Goal: Information Seeking & Learning: Find specific page/section

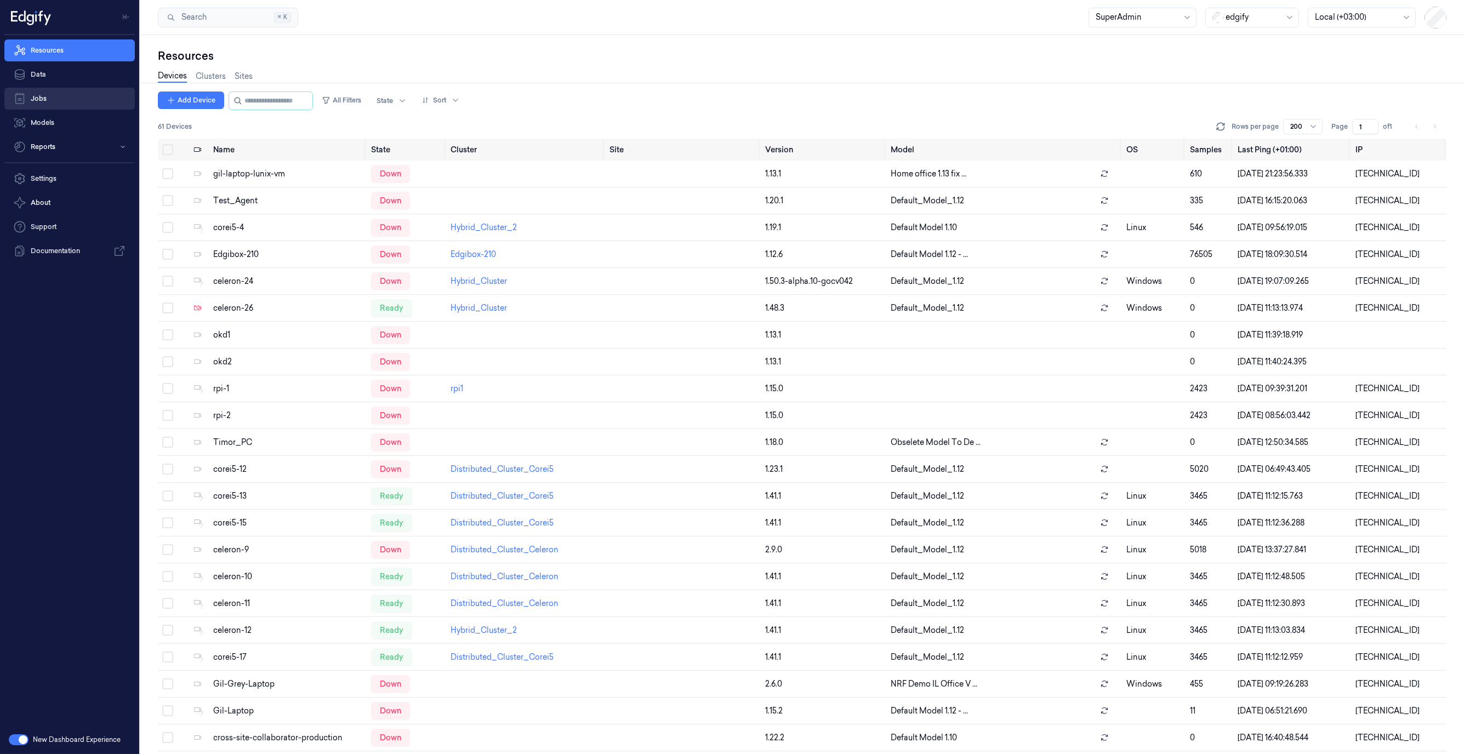
click at [76, 94] on link "Jobs" at bounding box center [69, 99] width 130 height 22
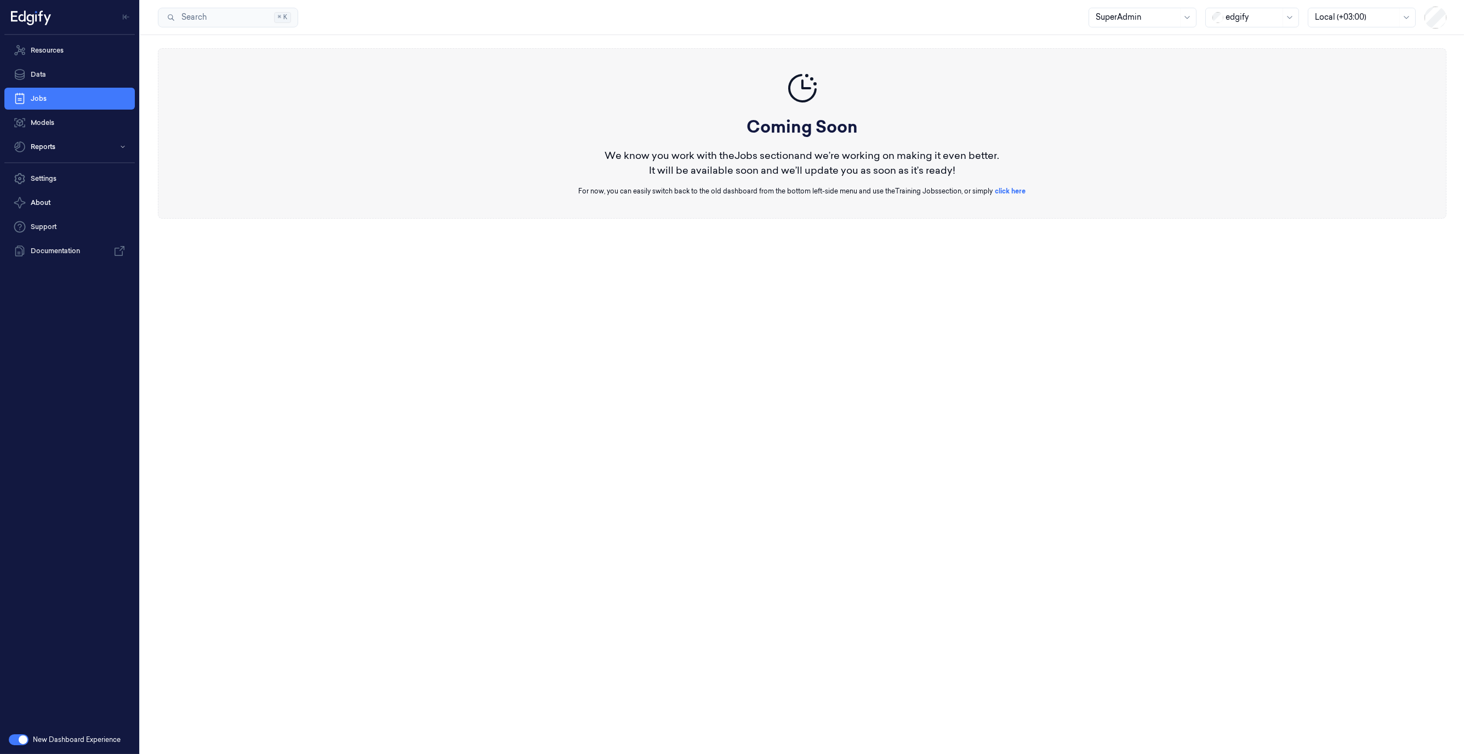
click at [16, 740] on button "button" at bounding box center [19, 740] width 20 height 11
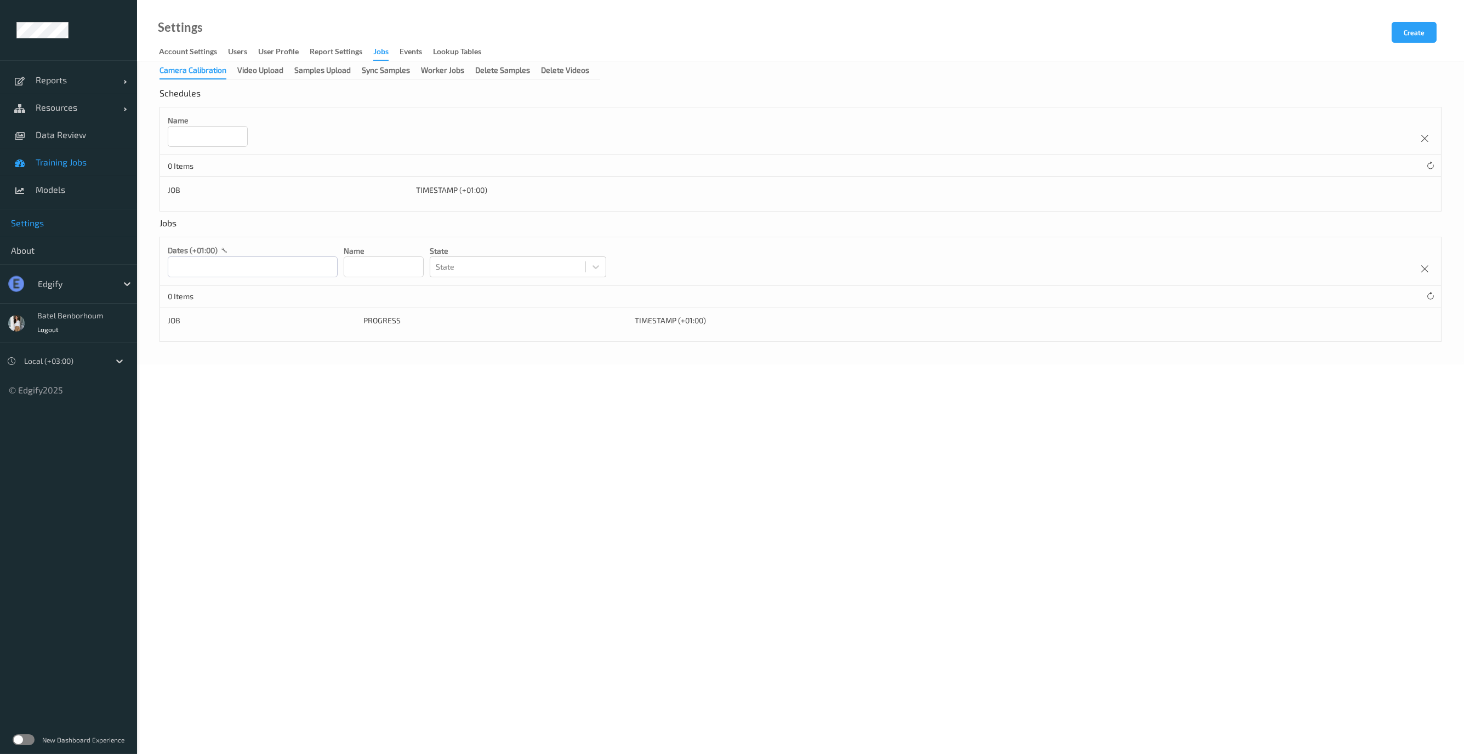
click at [78, 163] on span "Training Jobs" at bounding box center [81, 162] width 90 height 11
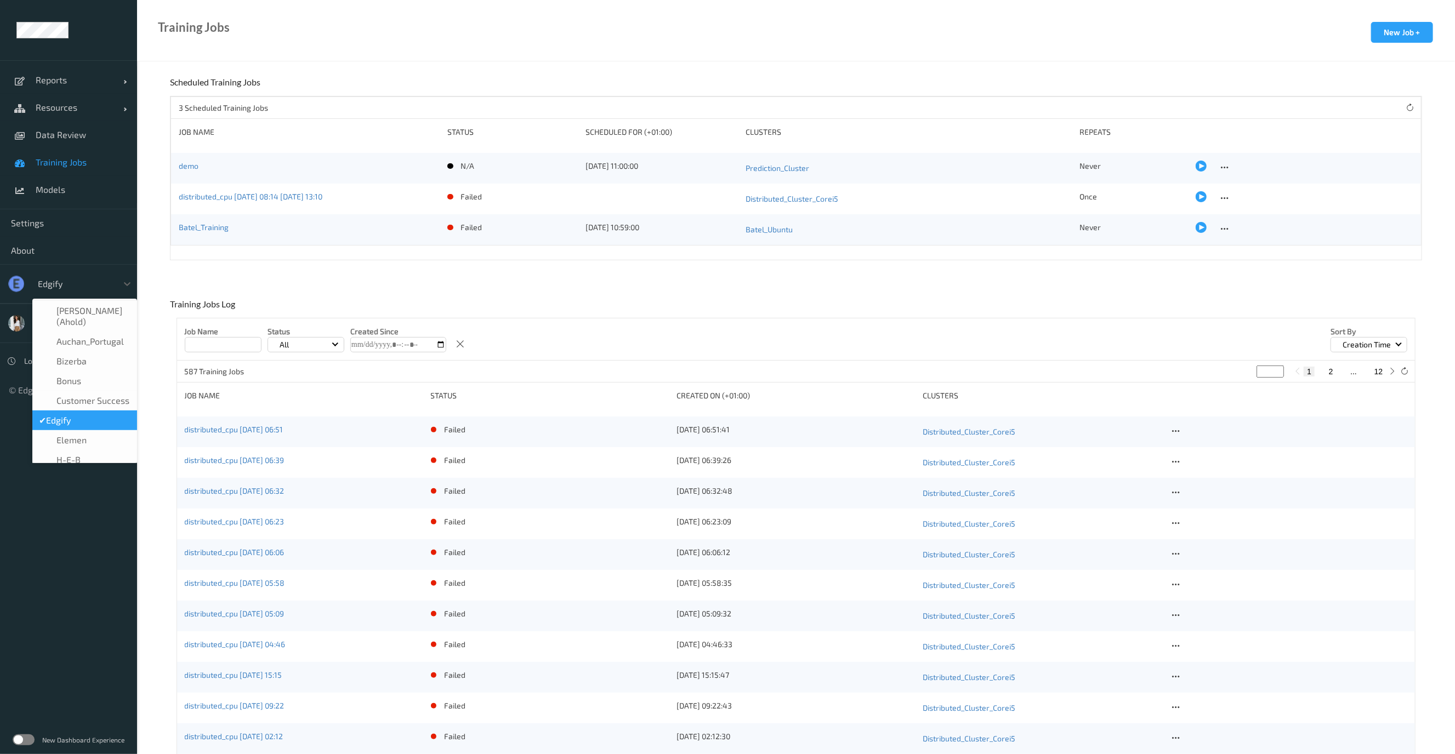
click at [82, 288] on div at bounding box center [75, 283] width 74 height 13
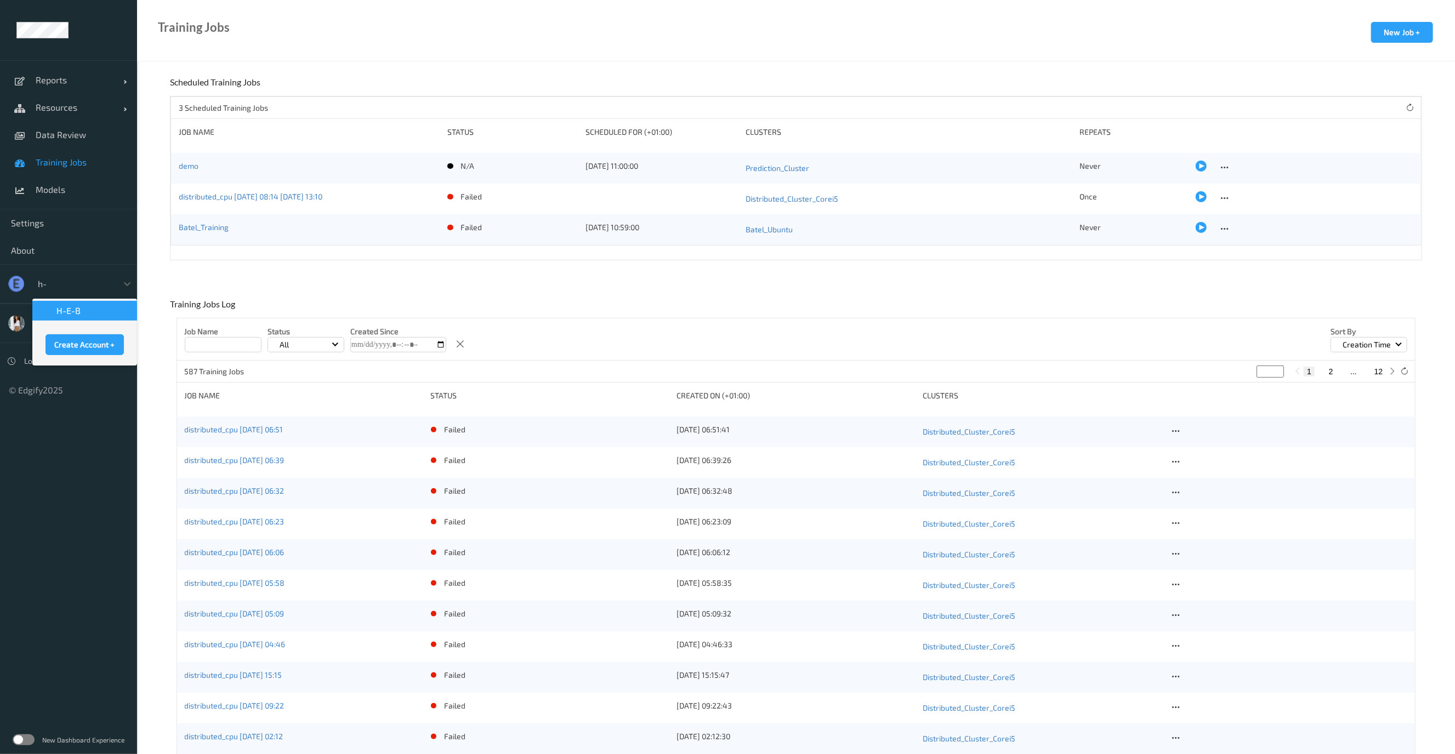
type input "h-e"
click at [79, 315] on span "H-E-B" at bounding box center [68, 310] width 24 height 11
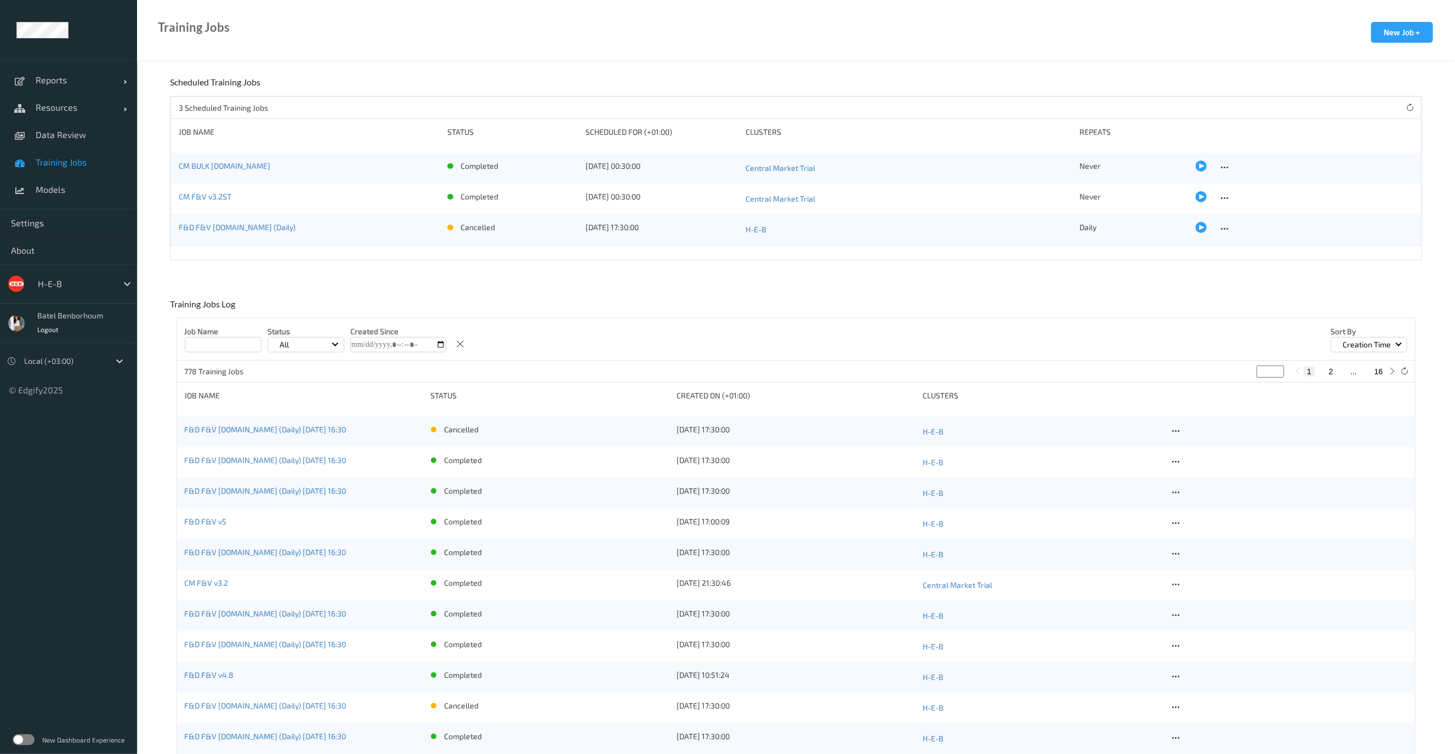
click at [1228, 168] on div at bounding box center [1305, 166] width 218 height 11
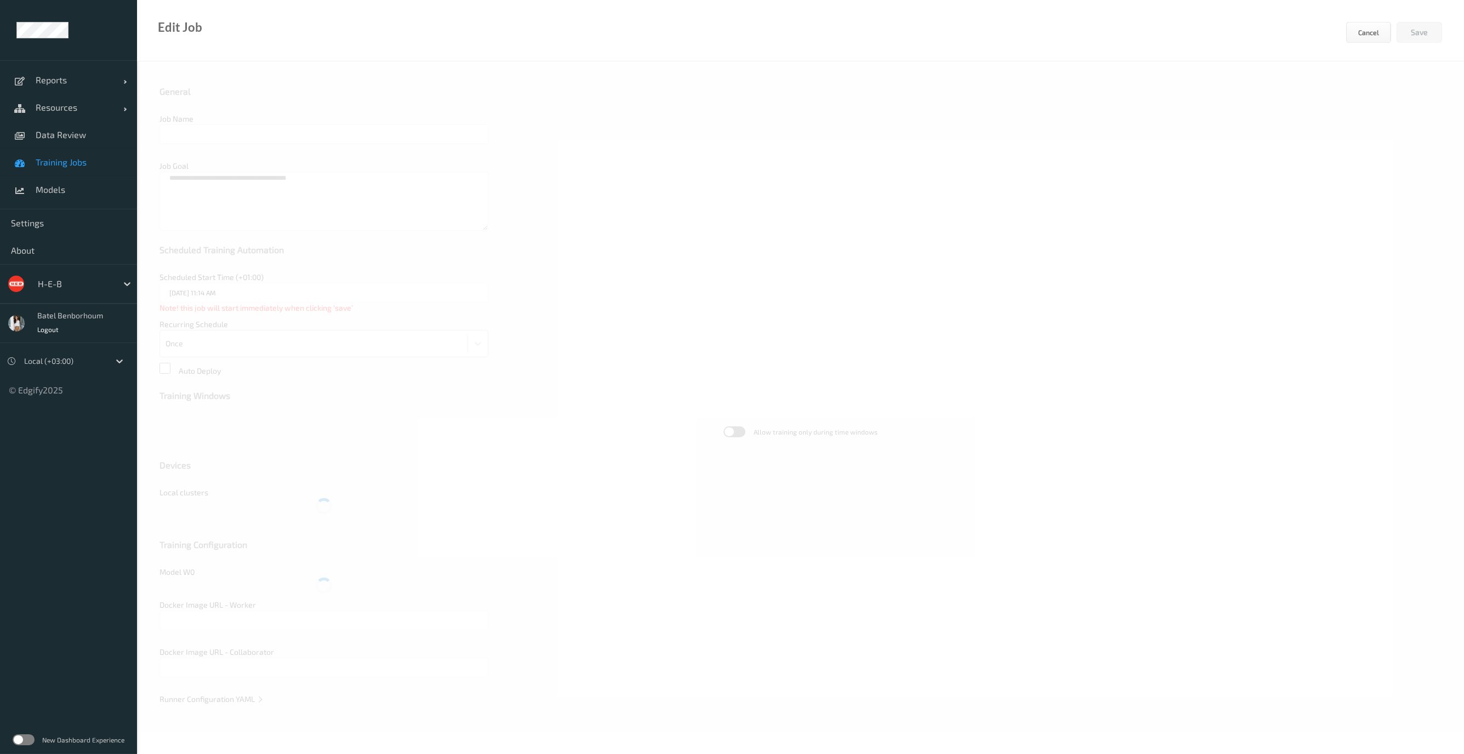
type input "CM BULK [DOMAIN_NAME]"
type textarea "**********"
type input "[DATE] 12:30 AM"
type input "edgify/edgify-worker-cuda:[DATE]"
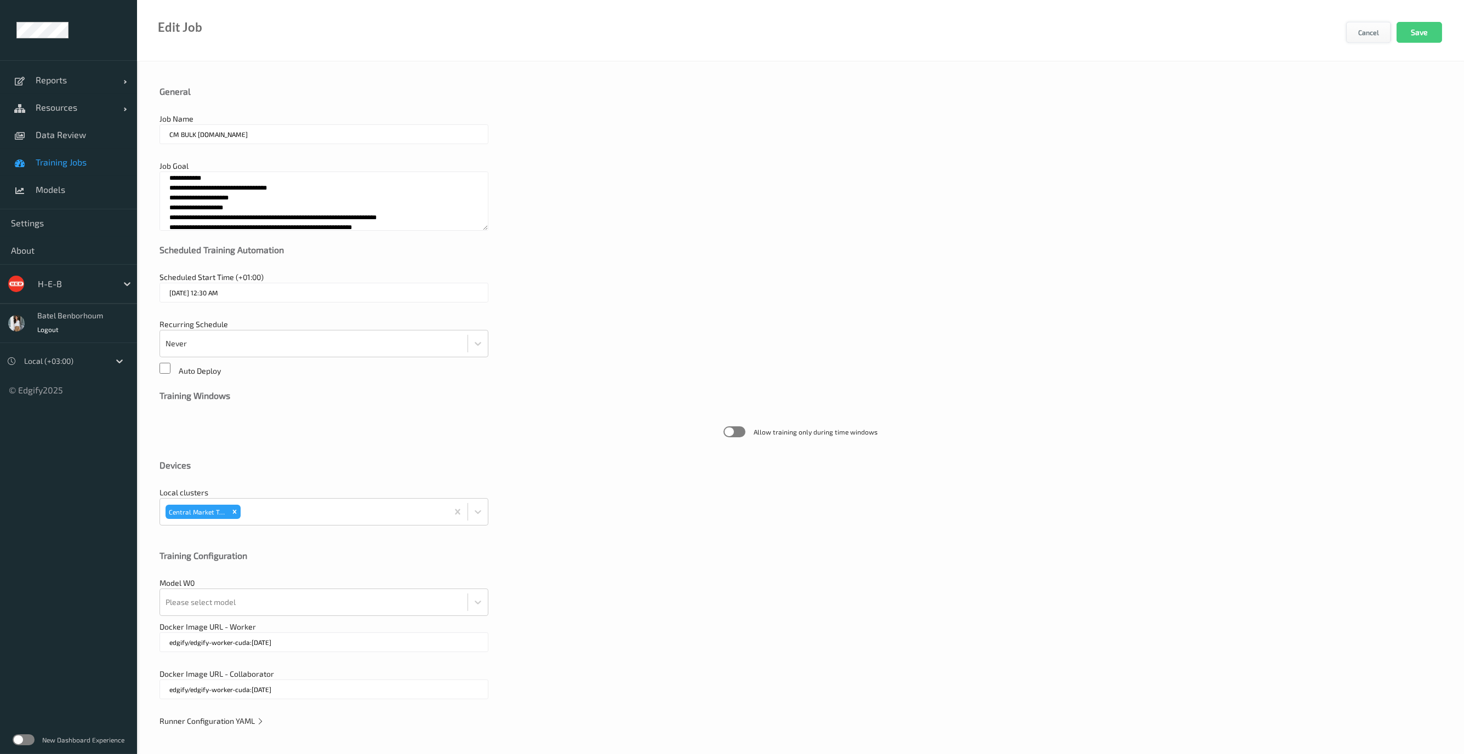
click at [1361, 36] on button "Cancel" at bounding box center [1368, 32] width 45 height 21
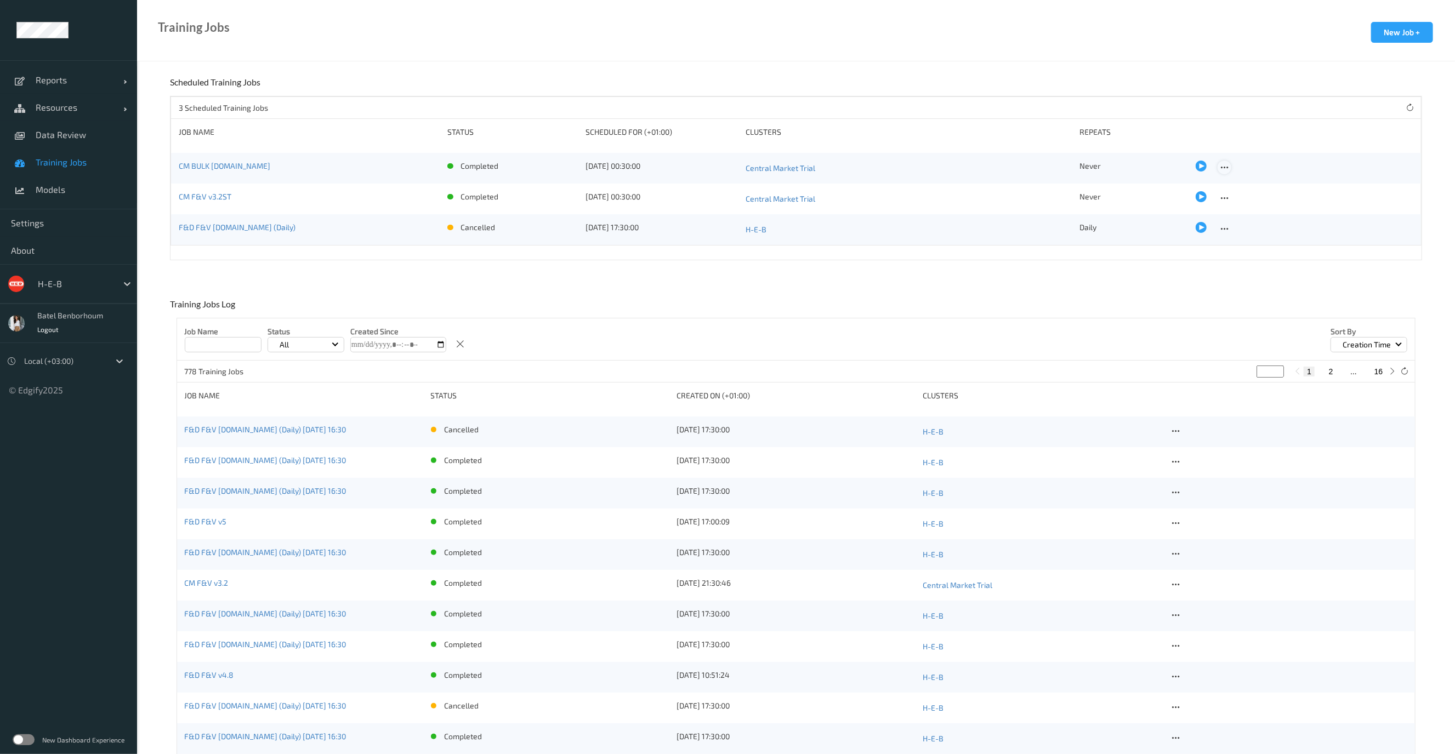
click at [1223, 171] on icon at bounding box center [1224, 168] width 9 height 10
click at [1180, 429] on icon at bounding box center [1175, 431] width 9 height 10
click at [1173, 435] on icon at bounding box center [1175, 431] width 9 height 10
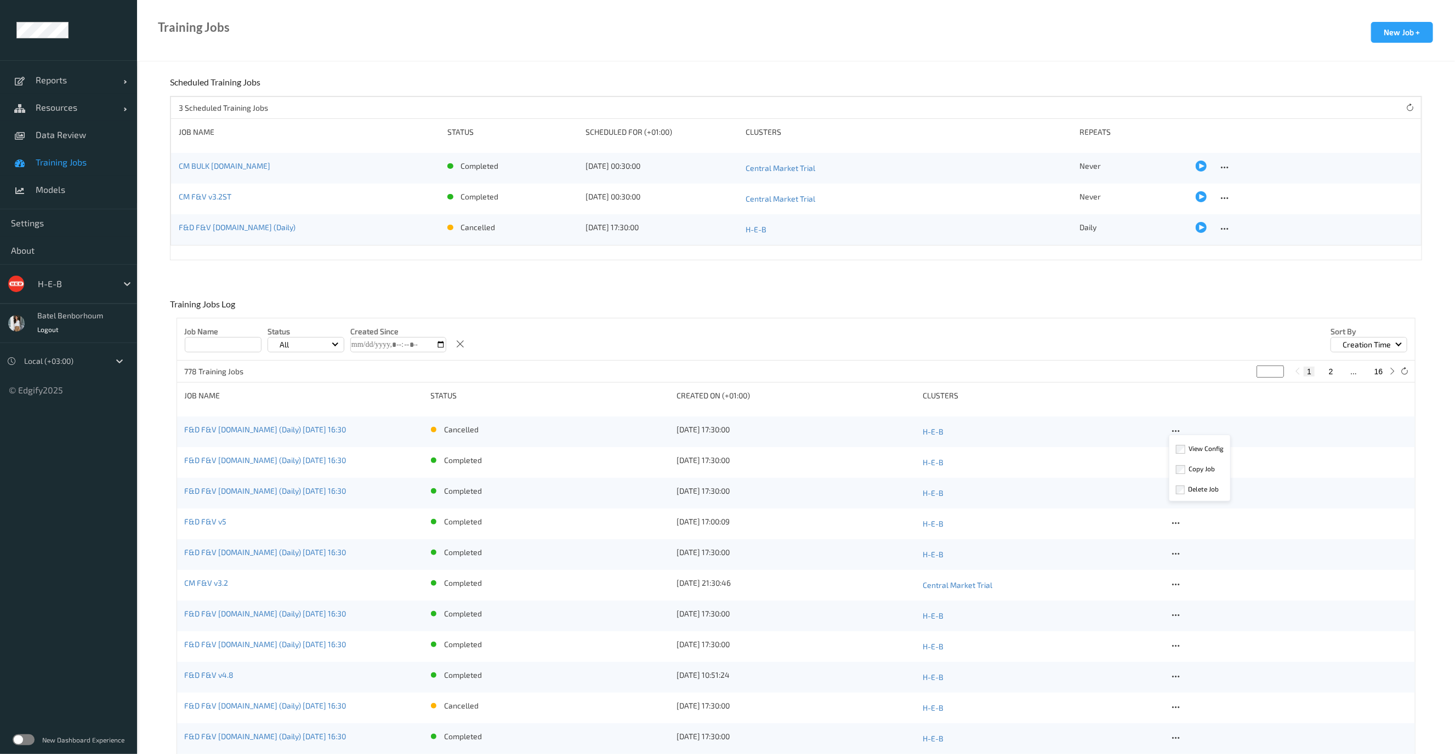
click at [1167, 323] on div "Job Name Status All Created Since Sort by Creation Time" at bounding box center [796, 339] width 1238 height 42
click at [25, 225] on span "Settings" at bounding box center [68, 223] width 115 height 11
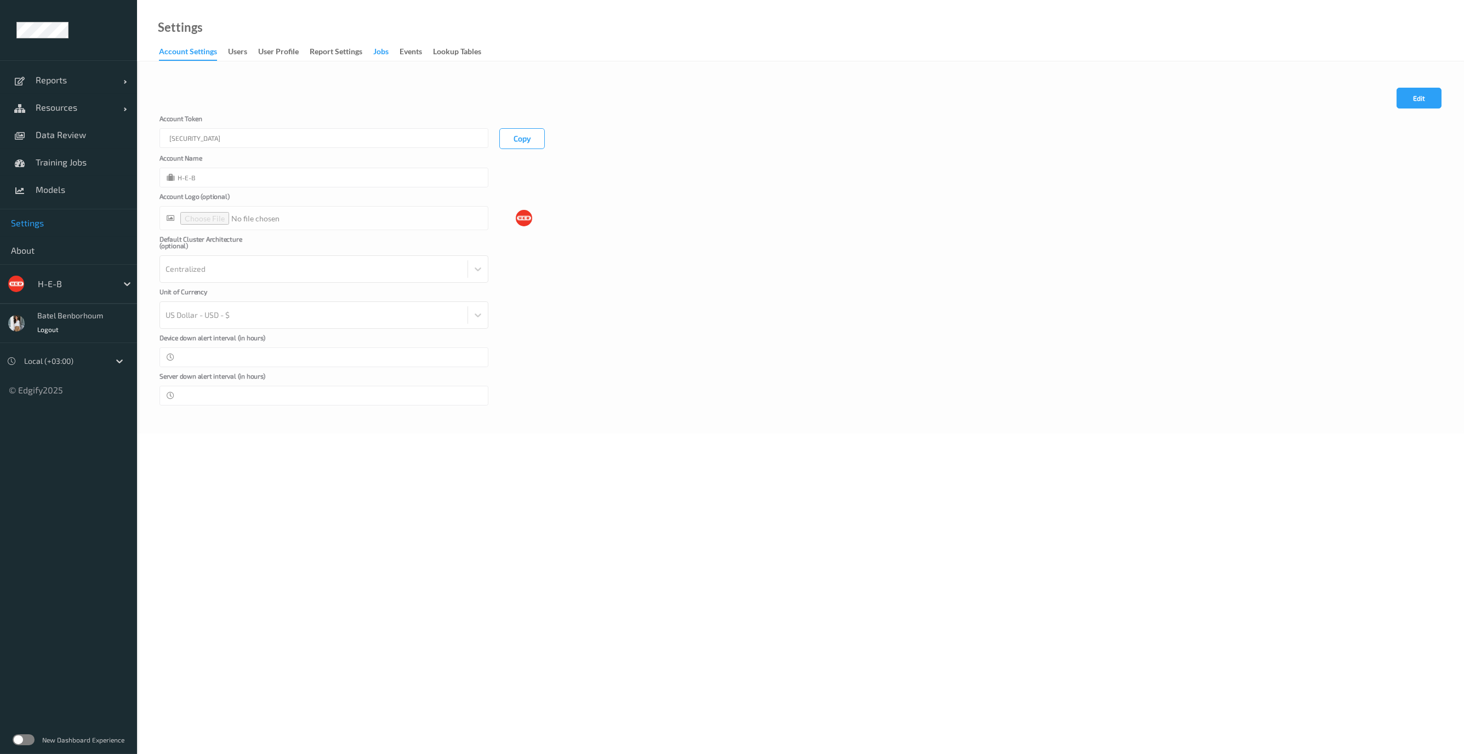
click at [384, 54] on div "Jobs" at bounding box center [380, 53] width 15 height 14
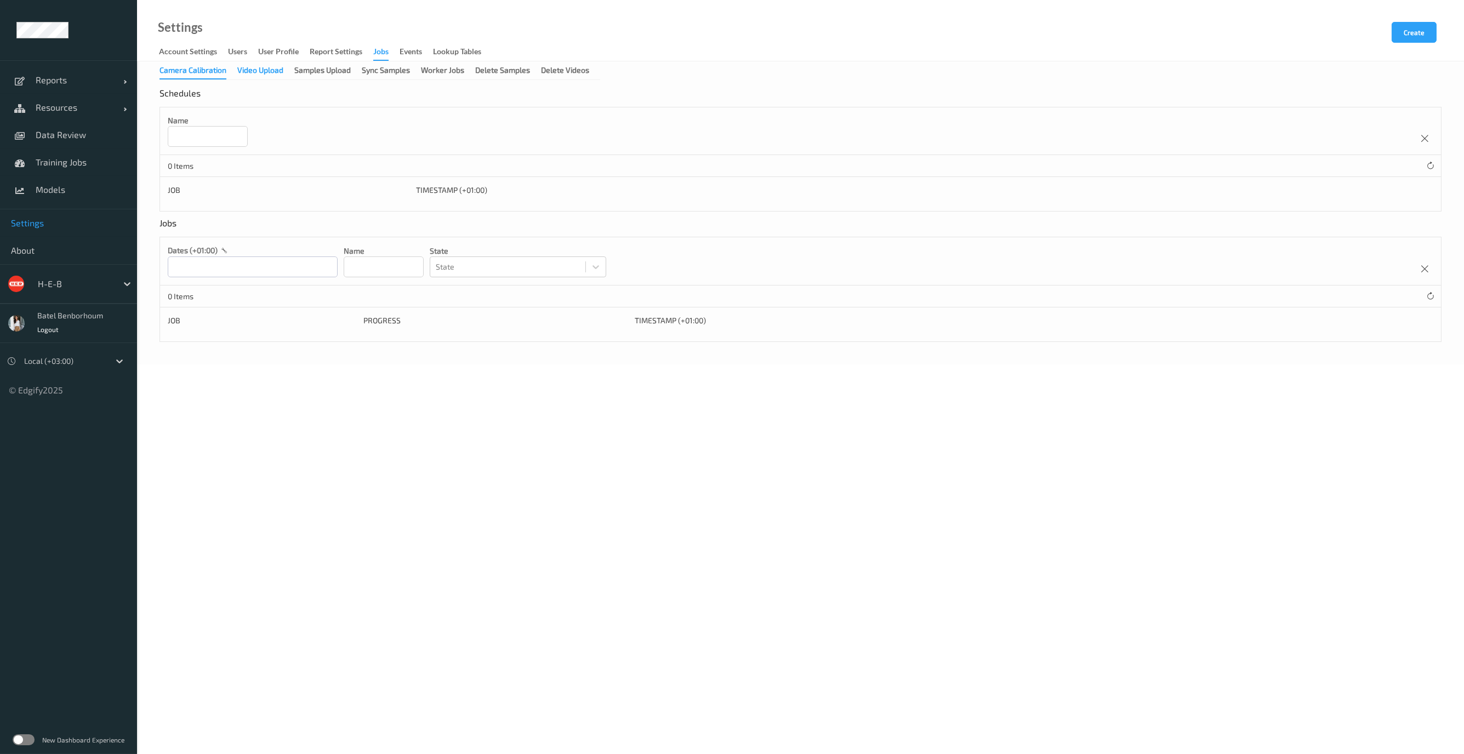
click at [265, 75] on div "Video Upload" at bounding box center [260, 72] width 46 height 14
click at [305, 77] on div "Samples Upload" at bounding box center [322, 72] width 56 height 14
click at [382, 75] on div "Sync Samples" at bounding box center [386, 72] width 48 height 14
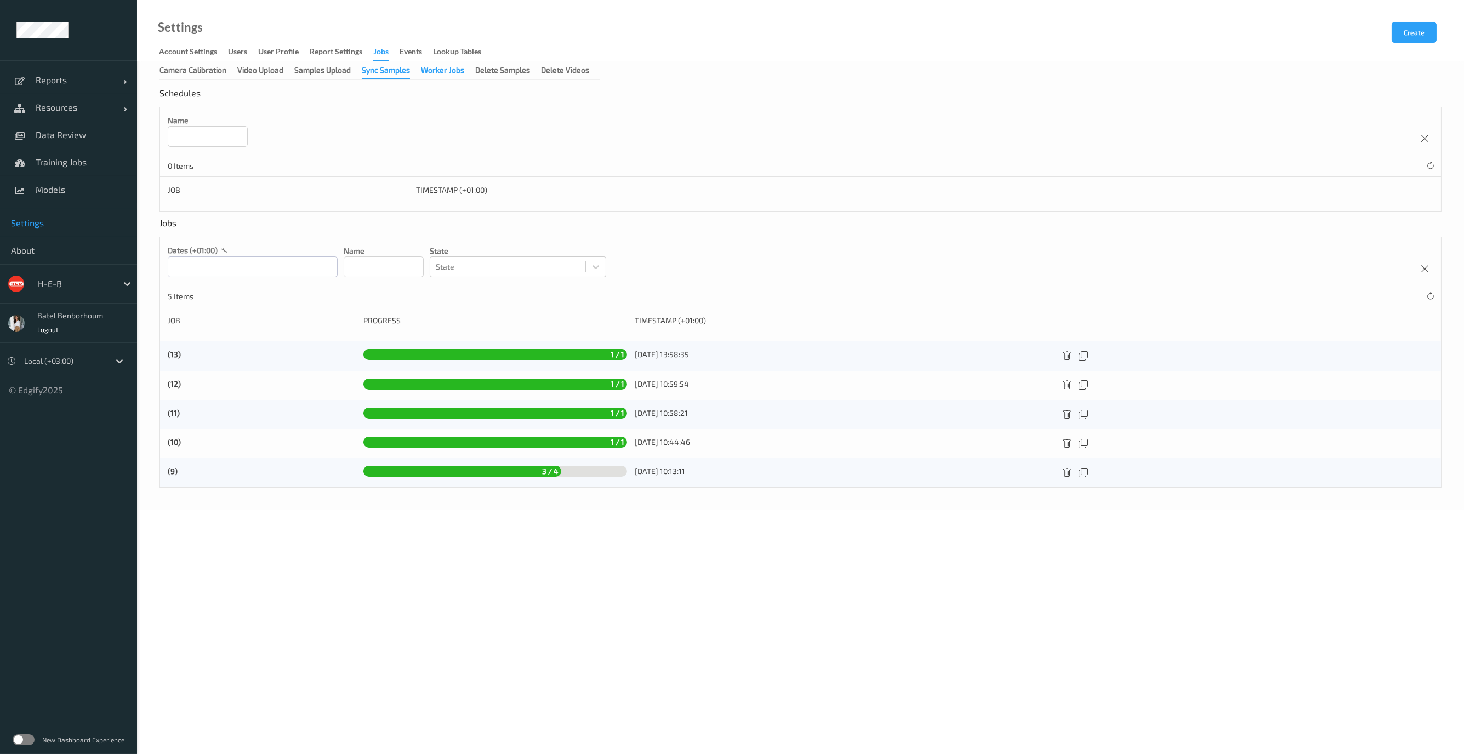
click at [433, 75] on div "Worker Jobs" at bounding box center [442, 72] width 43 height 14
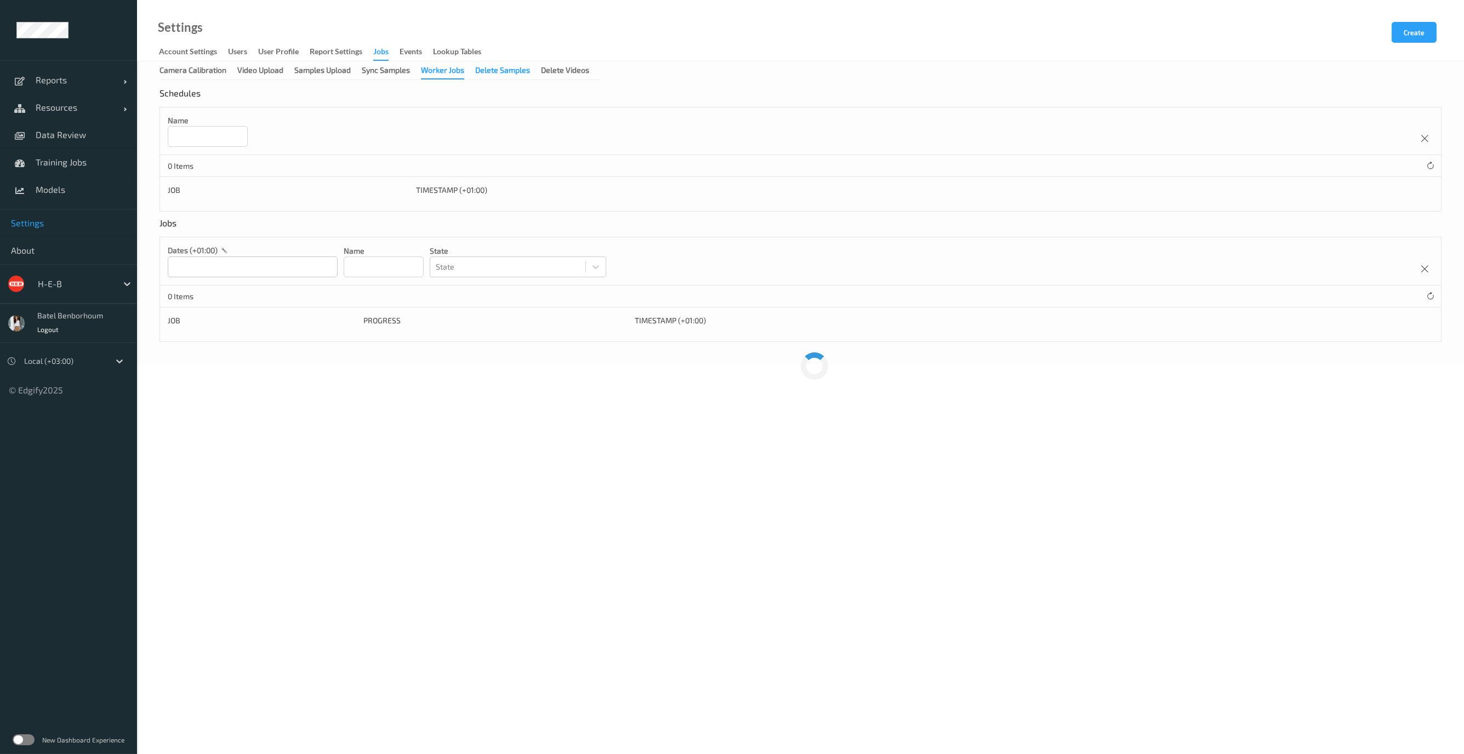
click at [512, 76] on div "Delete Samples" at bounding box center [502, 72] width 55 height 14
click at [557, 74] on div "Delete Videos" at bounding box center [565, 72] width 48 height 14
click at [93, 284] on div at bounding box center [75, 283] width 74 height 13
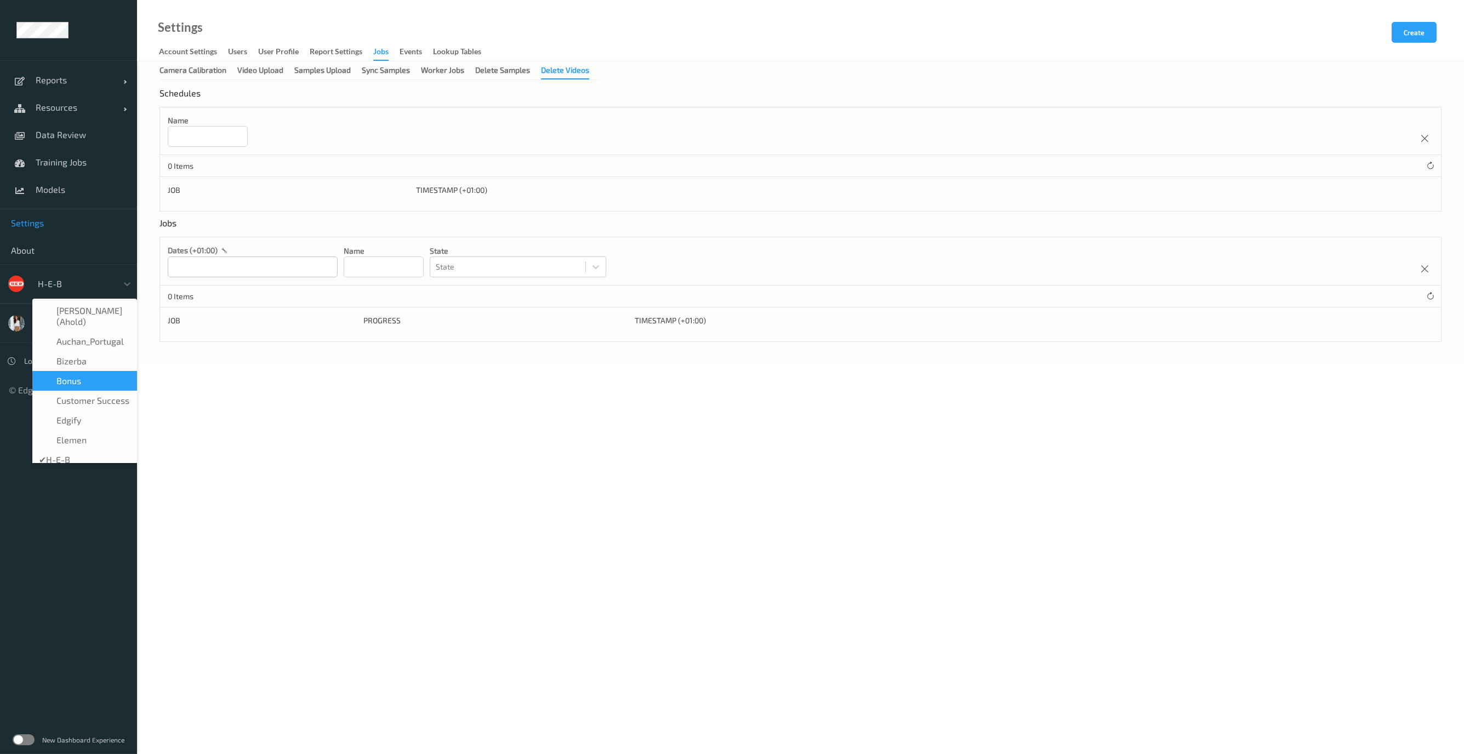
click at [92, 376] on div "Bonus" at bounding box center [85, 381] width 92 height 11
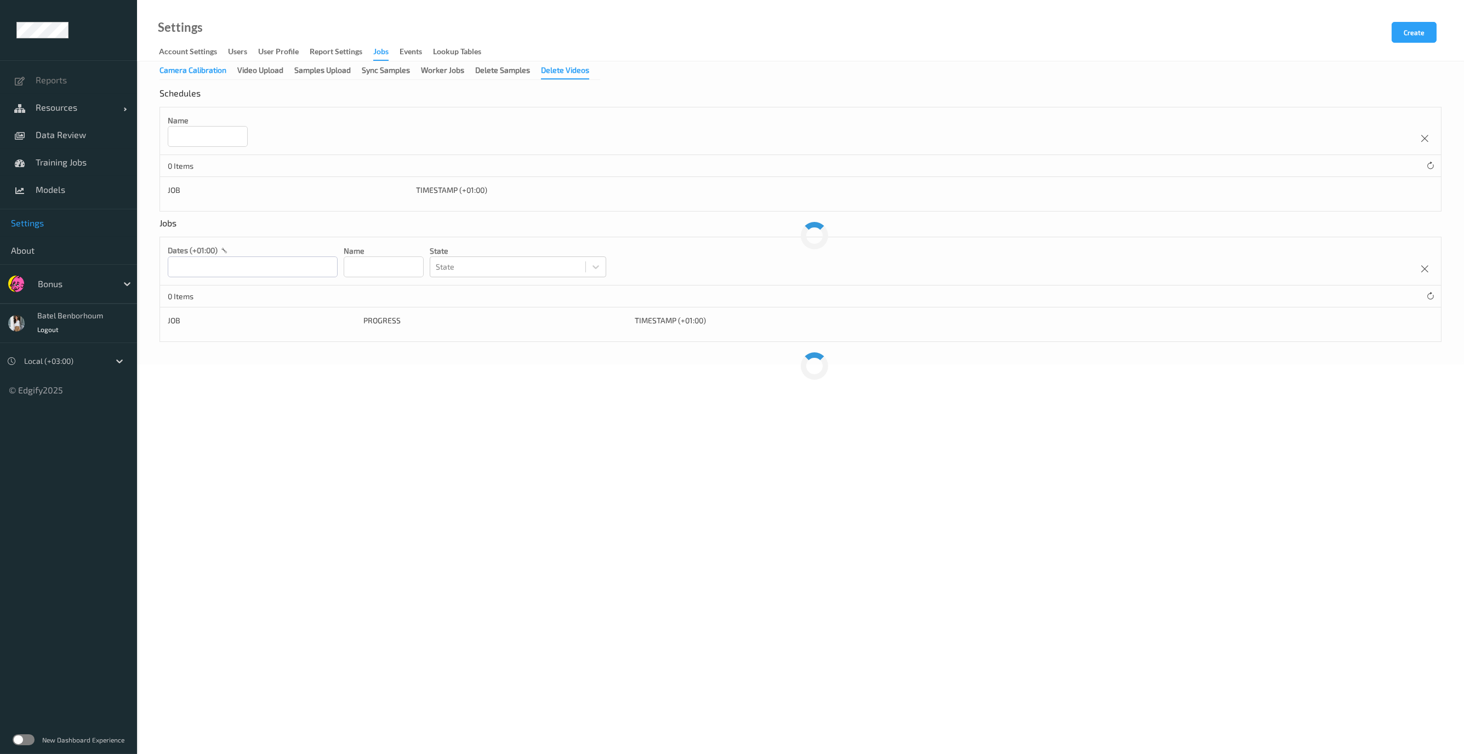
click at [198, 70] on div "Camera Calibration" at bounding box center [193, 72] width 67 height 14
click at [254, 72] on div "Video Upload" at bounding box center [260, 72] width 46 height 14
click at [300, 73] on div "Samples Upload" at bounding box center [322, 72] width 56 height 14
click at [401, 73] on div "Sync Samples" at bounding box center [386, 72] width 48 height 14
click at [430, 73] on div "Worker Jobs" at bounding box center [442, 72] width 43 height 14
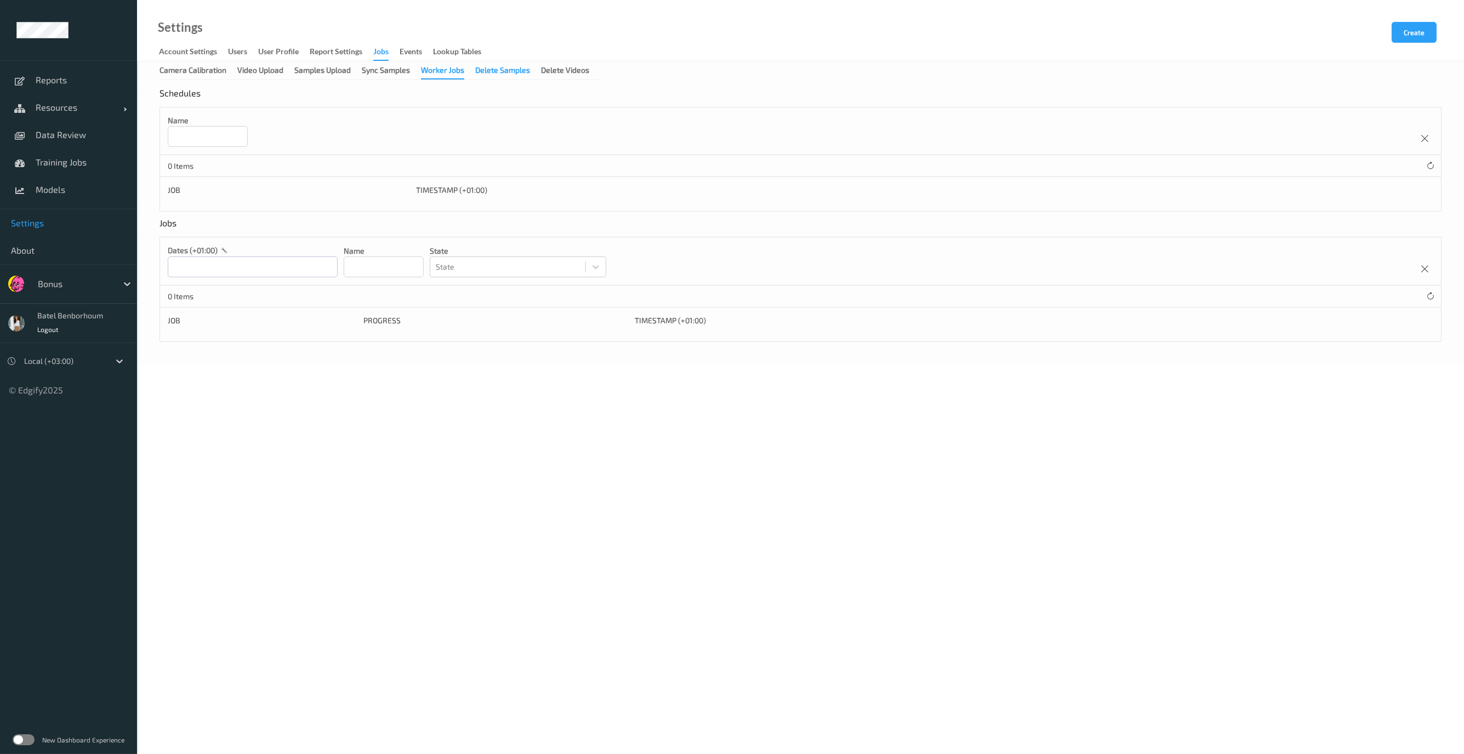
click at [497, 75] on div "Delete Samples" at bounding box center [502, 72] width 55 height 14
click at [54, 287] on div at bounding box center [75, 283] width 74 height 13
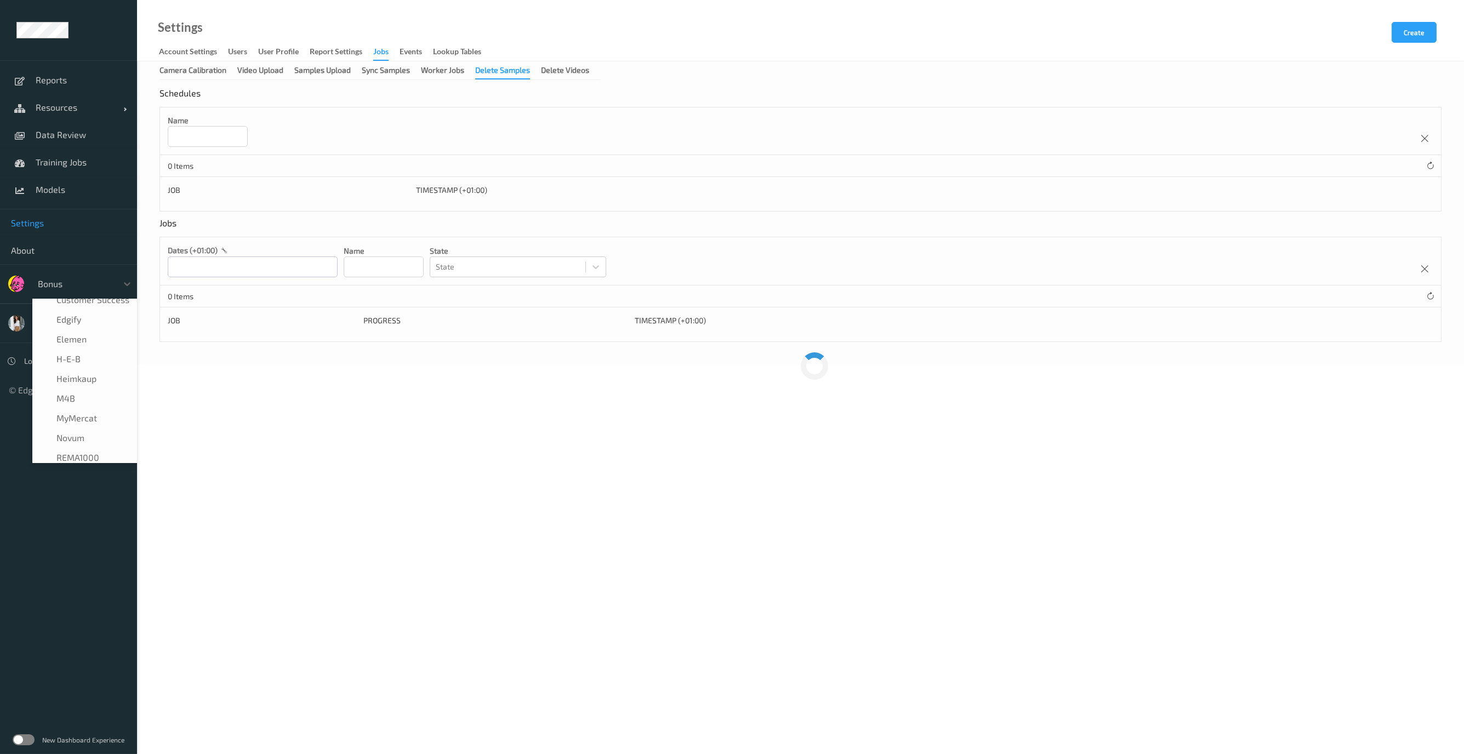
scroll to position [160, 0]
click at [98, 405] on div "REMA1000" at bounding box center [84, 399] width 105 height 20
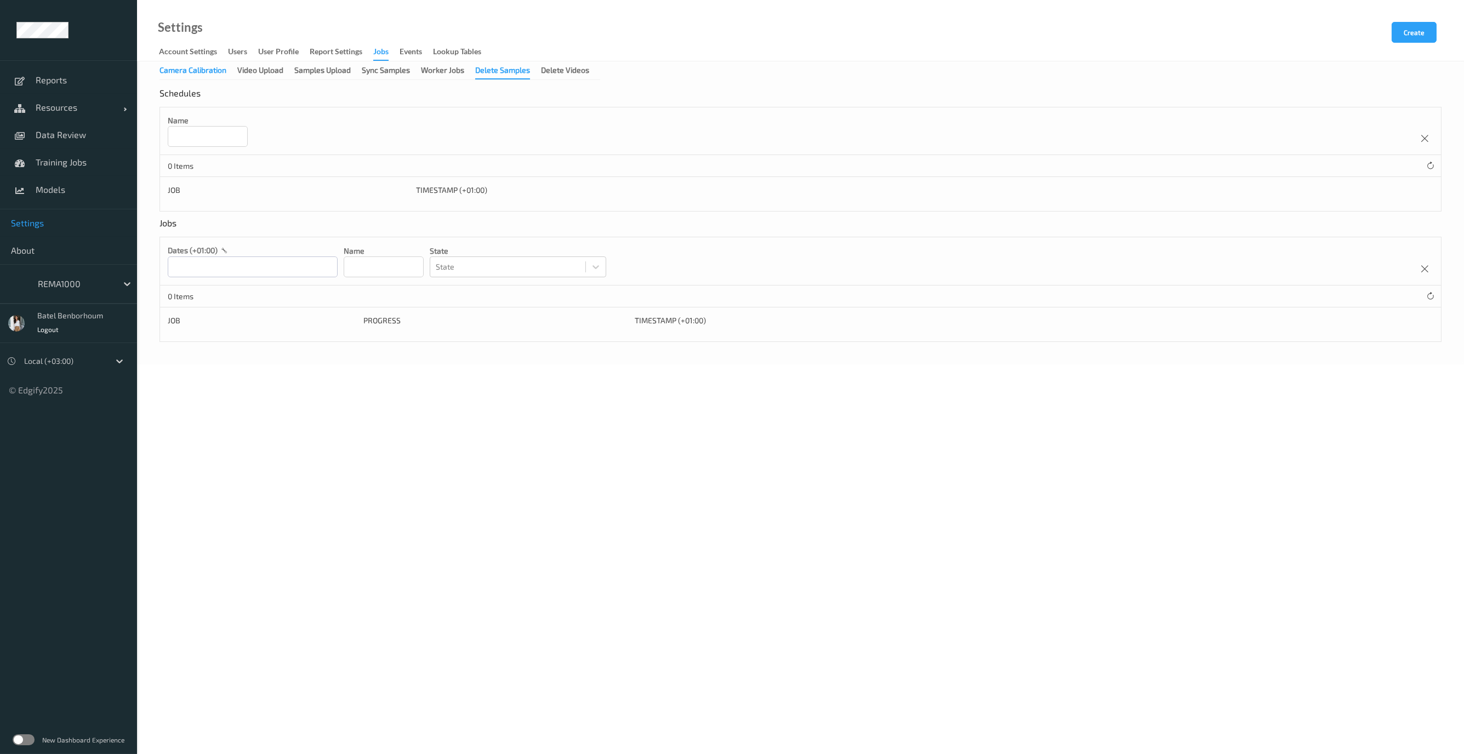
click at [202, 71] on div "Camera Calibration" at bounding box center [193, 72] width 67 height 14
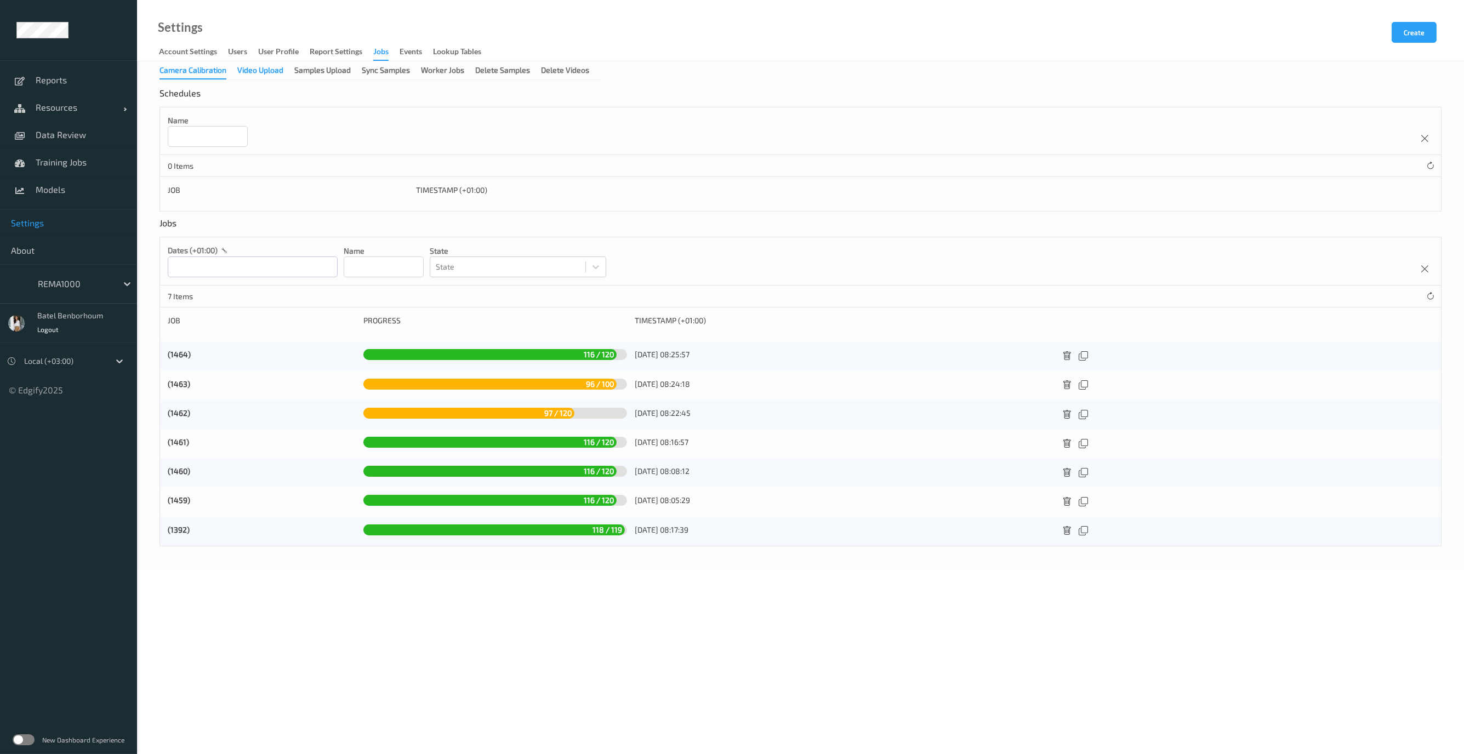
click at [271, 73] on div "Video Upload" at bounding box center [260, 72] width 46 height 14
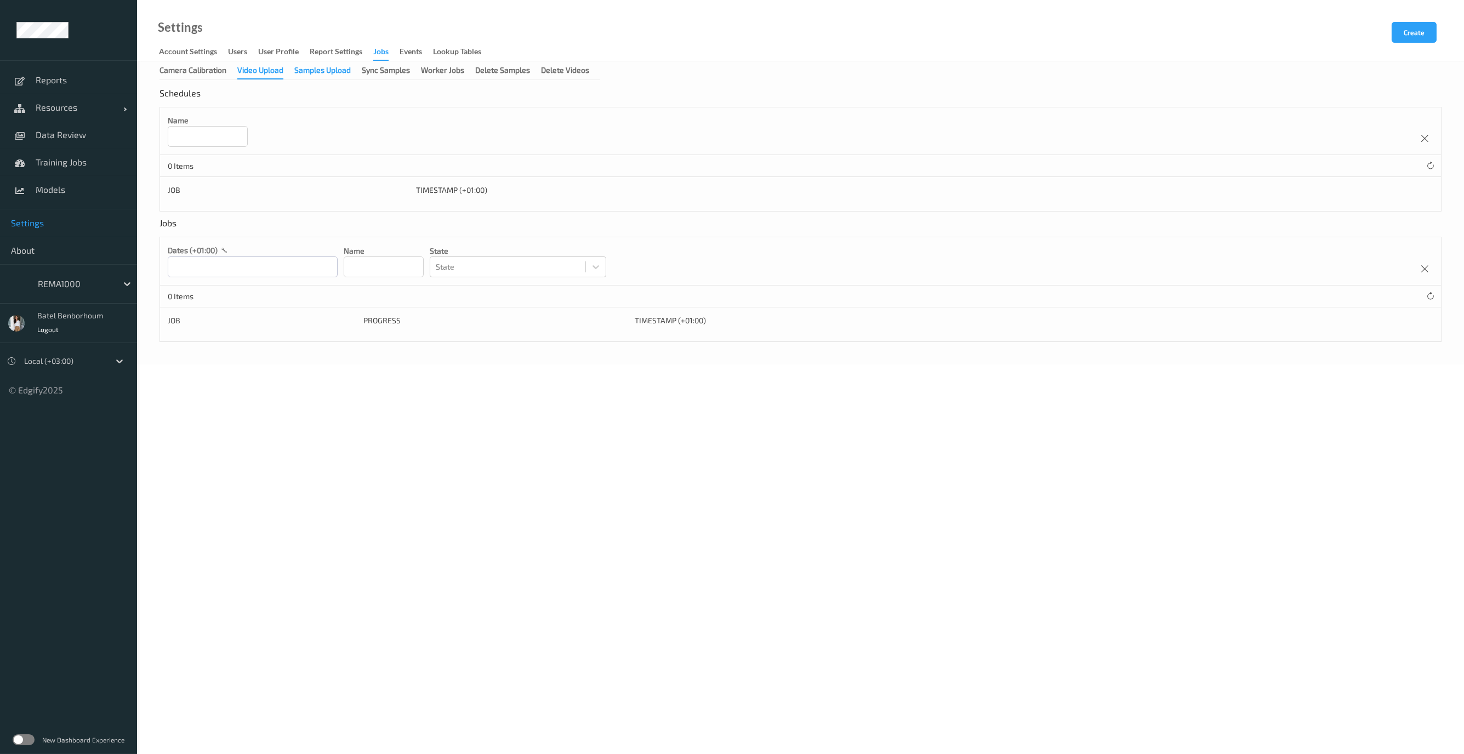
click at [320, 75] on div "Samples Upload" at bounding box center [322, 72] width 56 height 14
click at [386, 75] on div "Sync Samples" at bounding box center [386, 72] width 48 height 14
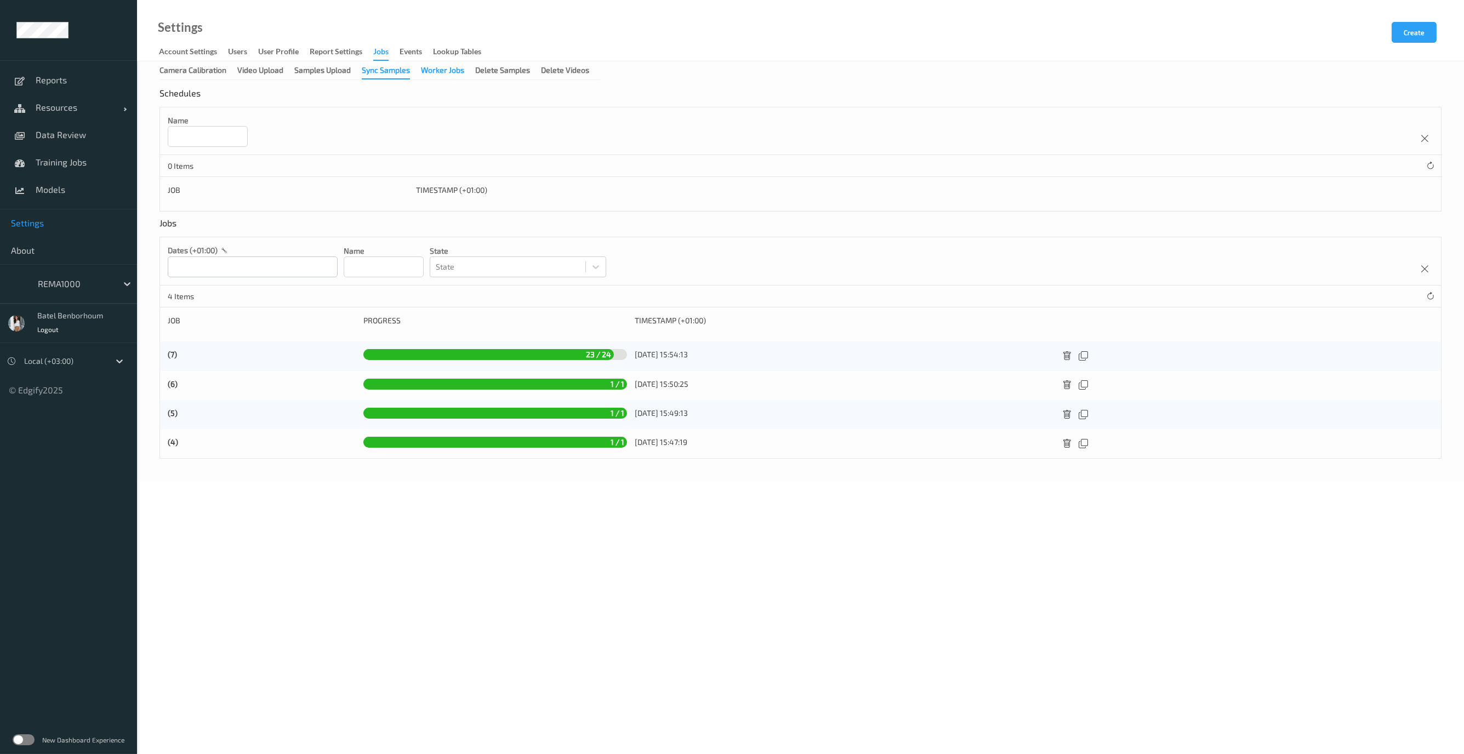
click at [456, 75] on div "Worker Jobs" at bounding box center [442, 72] width 43 height 14
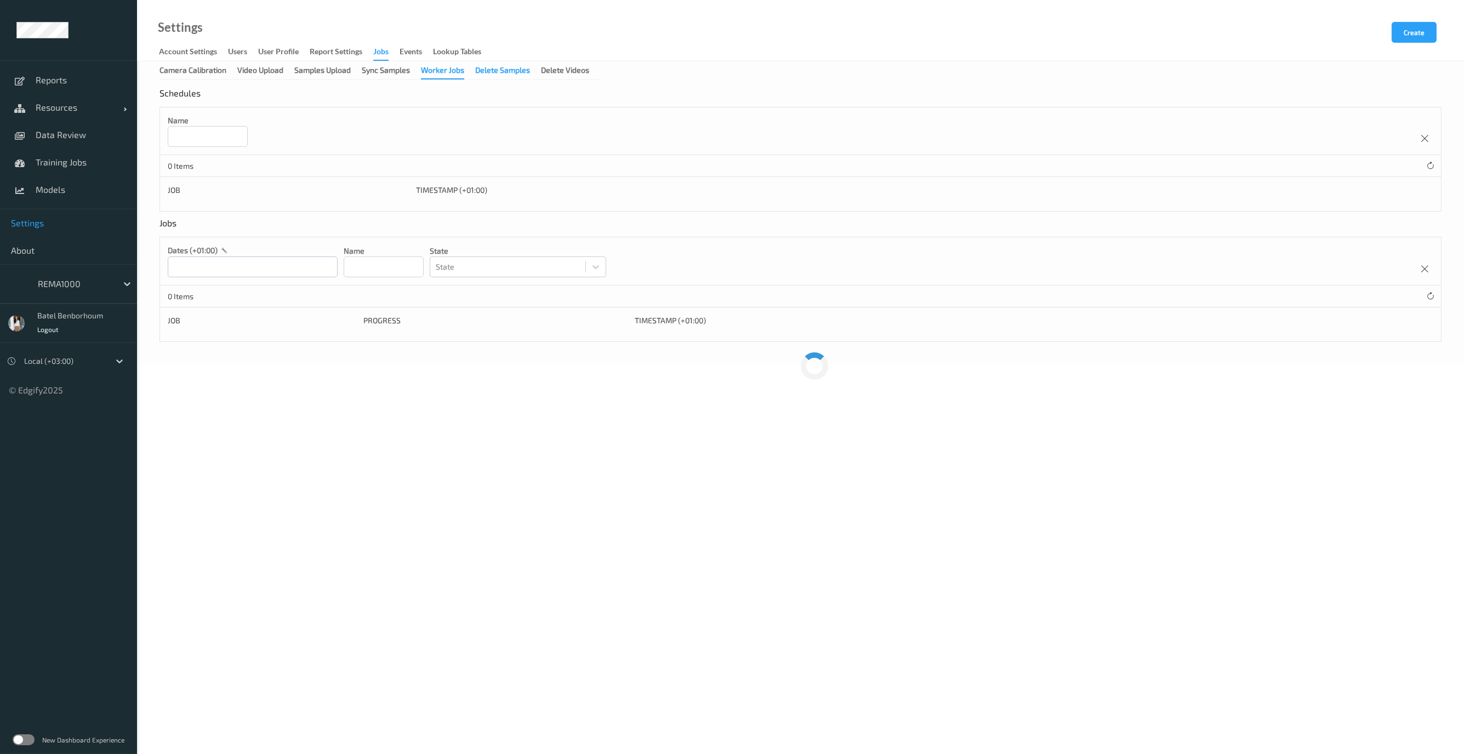
click at [500, 75] on div "Delete Samples" at bounding box center [502, 72] width 55 height 14
click at [578, 75] on div "Delete Videos" at bounding box center [565, 72] width 48 height 14
click at [61, 286] on div at bounding box center [75, 283] width 74 height 13
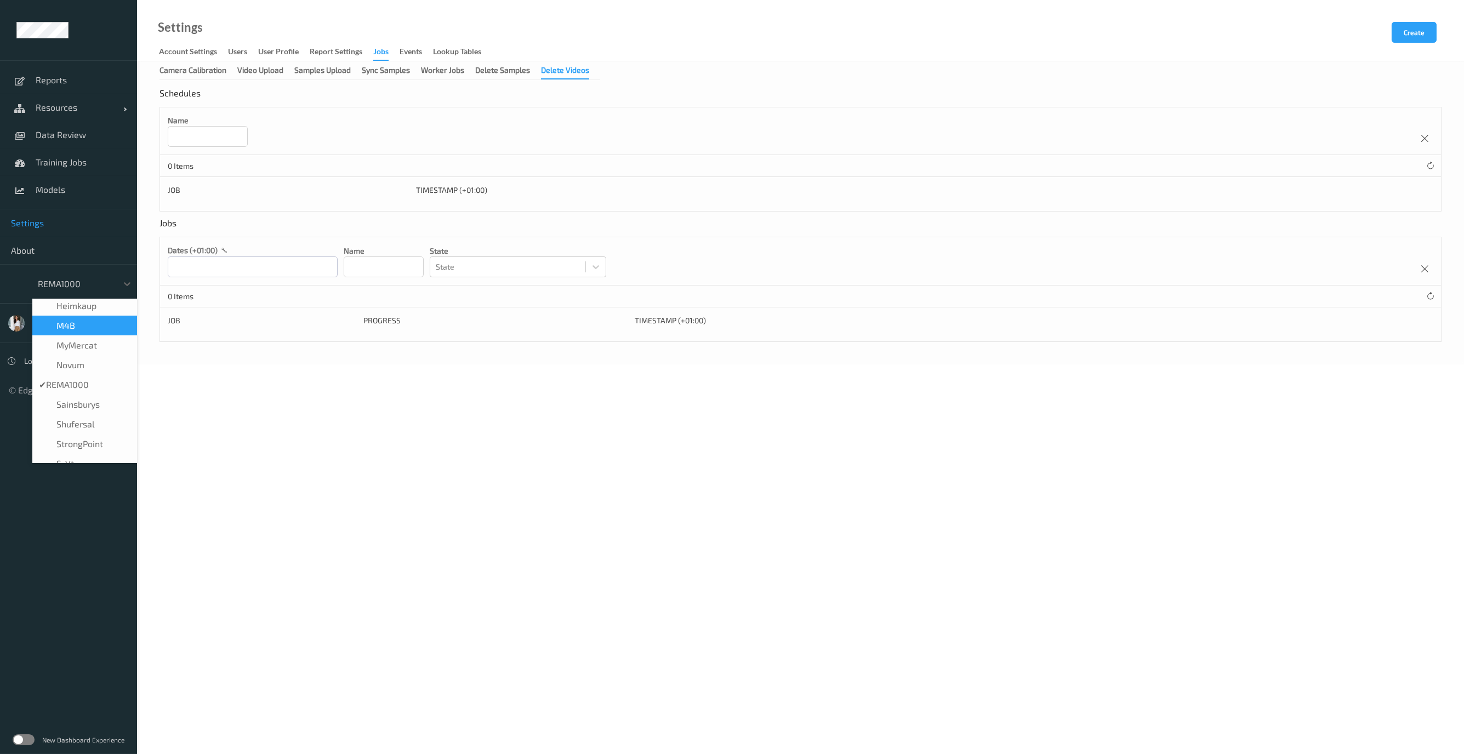
scroll to position [175, 0]
click at [100, 401] on span "Sainsburys" at bounding box center [77, 402] width 43 height 11
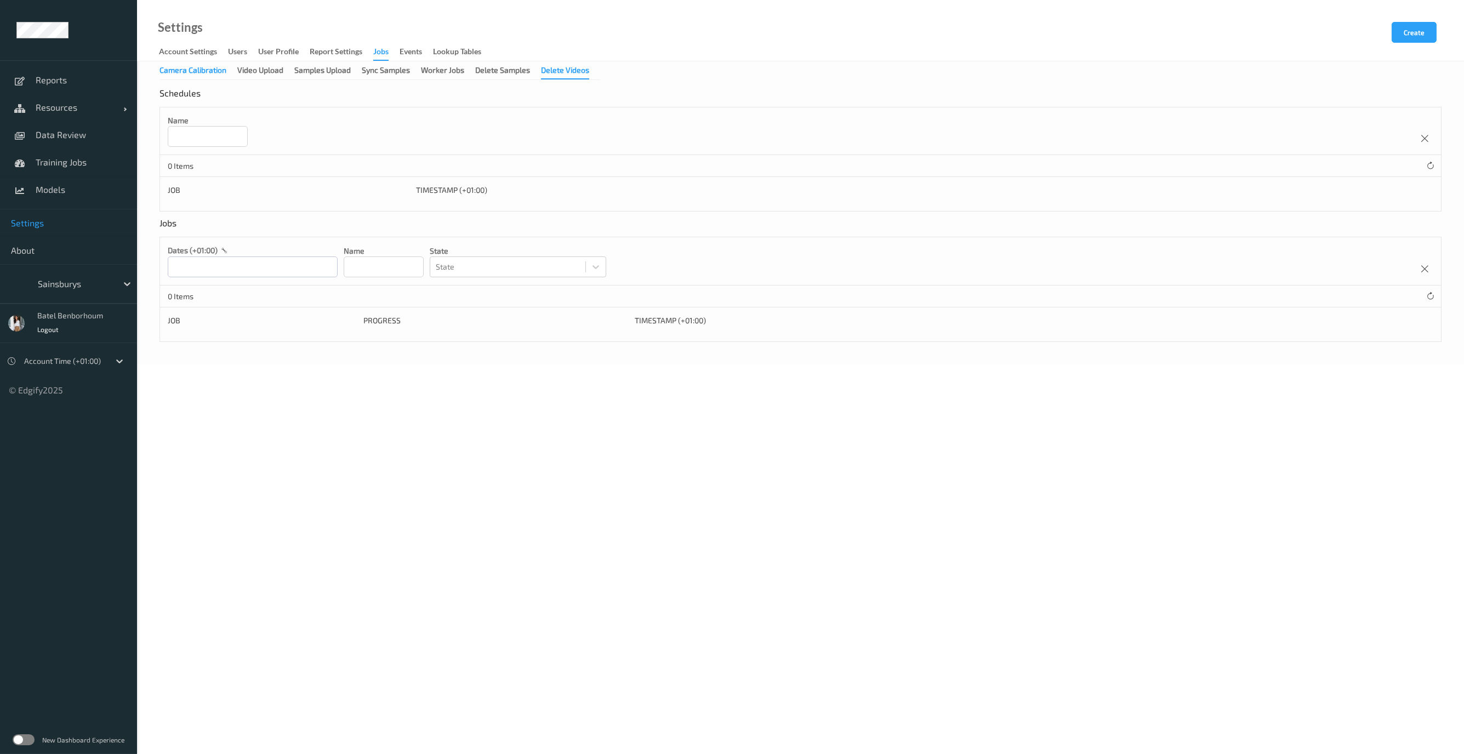
click at [195, 73] on div "Camera Calibration" at bounding box center [193, 72] width 67 height 14
click at [252, 71] on div "Video Upload" at bounding box center [260, 72] width 46 height 14
click at [309, 72] on div "Samples Upload" at bounding box center [322, 72] width 56 height 14
click at [386, 75] on div "Sync Samples" at bounding box center [386, 72] width 48 height 14
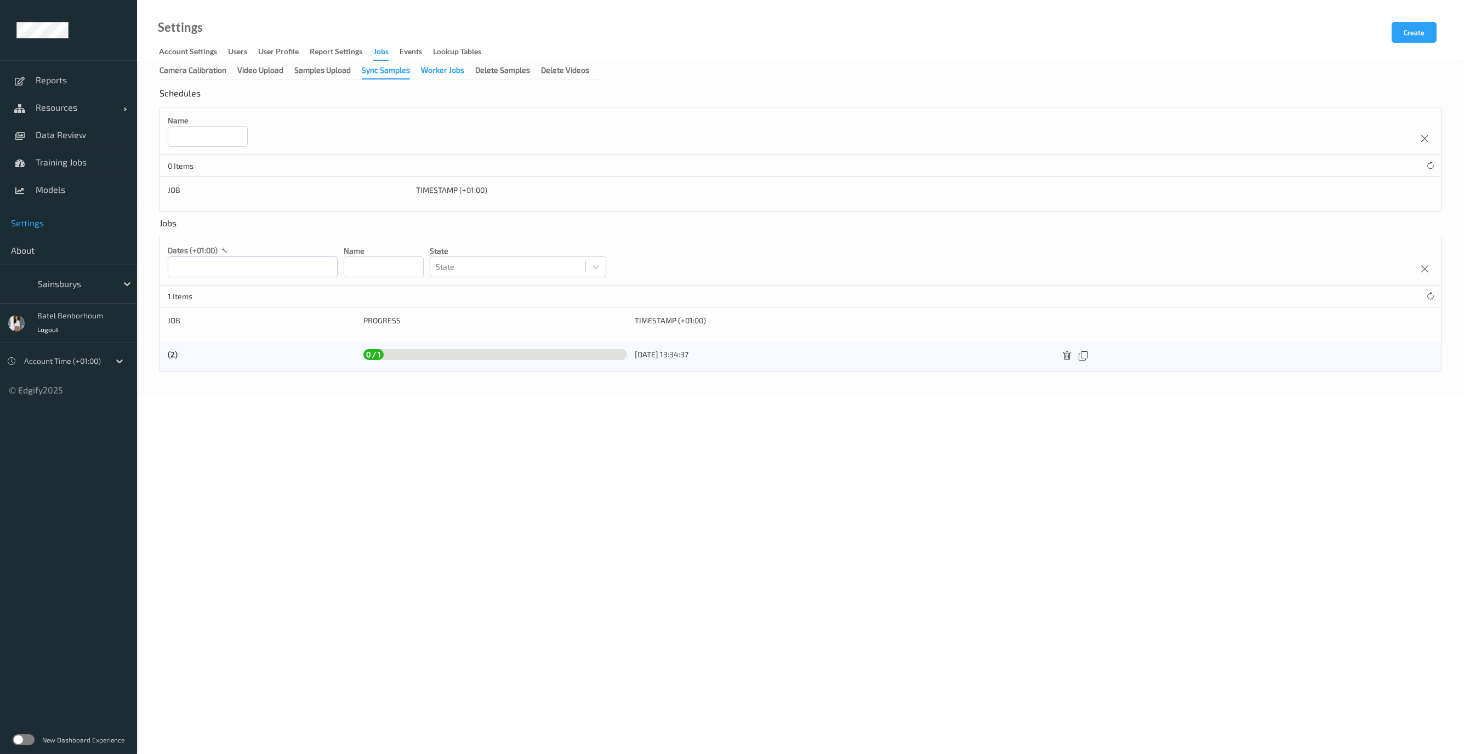
click at [448, 75] on div "Worker Jobs" at bounding box center [442, 72] width 43 height 14
click at [492, 73] on div "Delete Samples" at bounding box center [502, 72] width 55 height 14
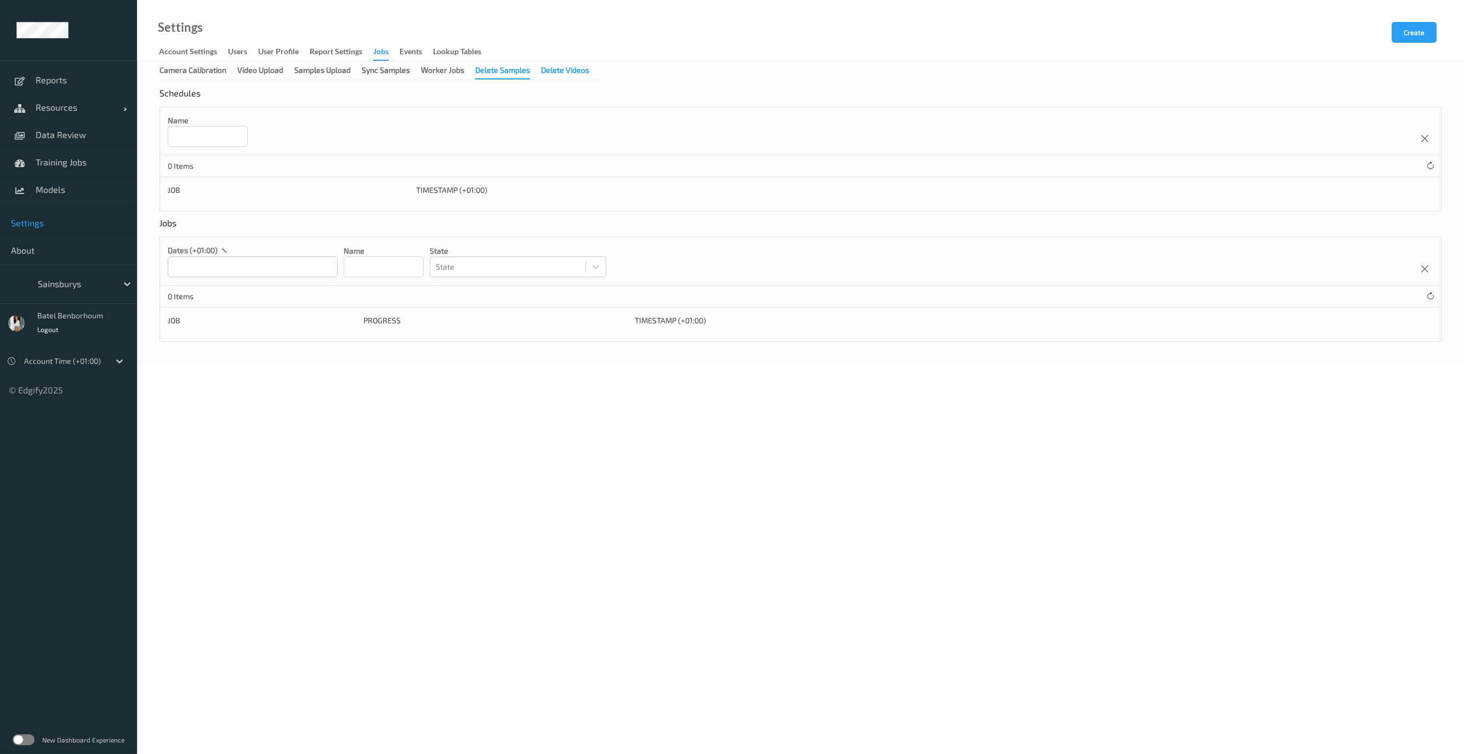
click at [568, 74] on div "Delete Videos" at bounding box center [565, 72] width 48 height 14
click at [66, 162] on span "Training Jobs" at bounding box center [81, 162] width 90 height 11
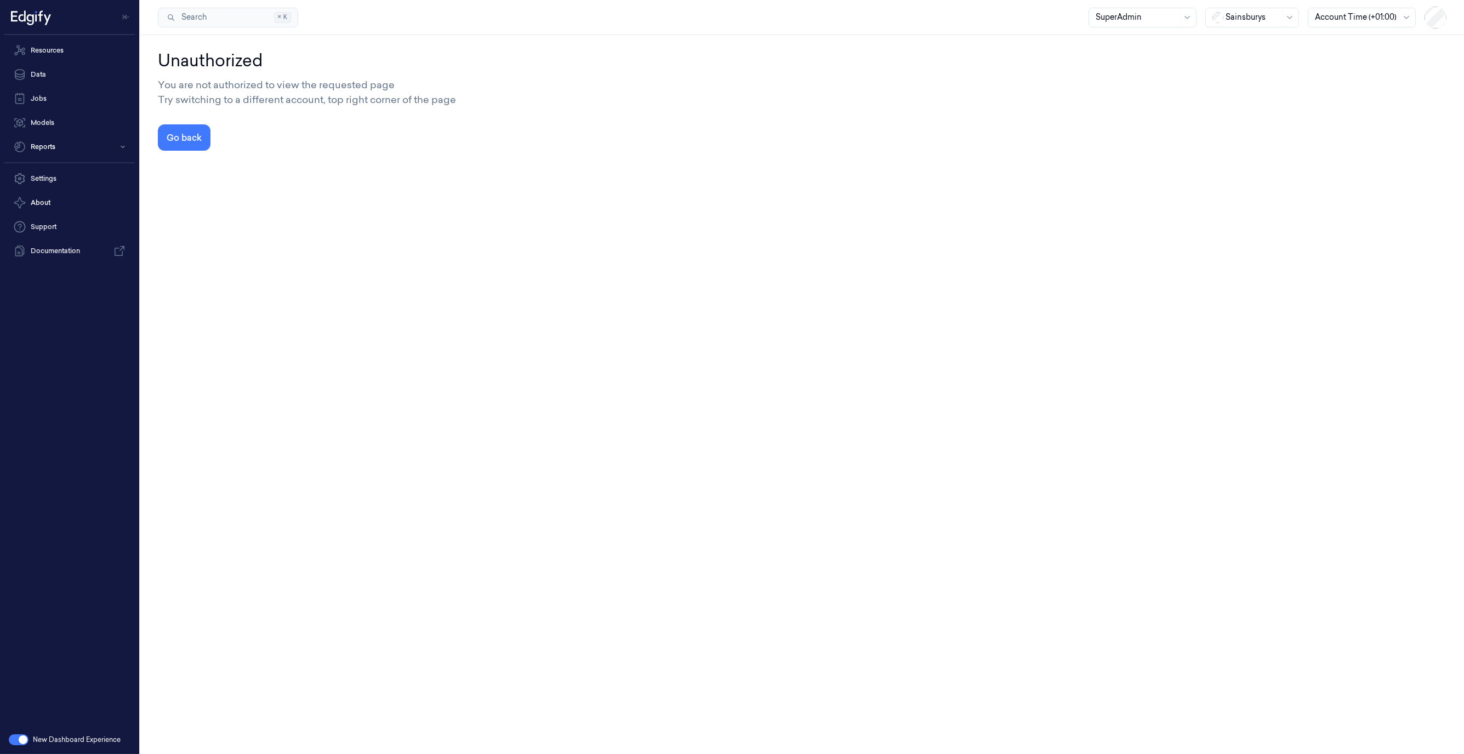
click at [1241, 21] on div at bounding box center [1253, 18] width 55 height 12
type input "׳"
type input "wait"
click at [1256, 39] on div "waitrose" at bounding box center [1236, 41] width 47 height 12
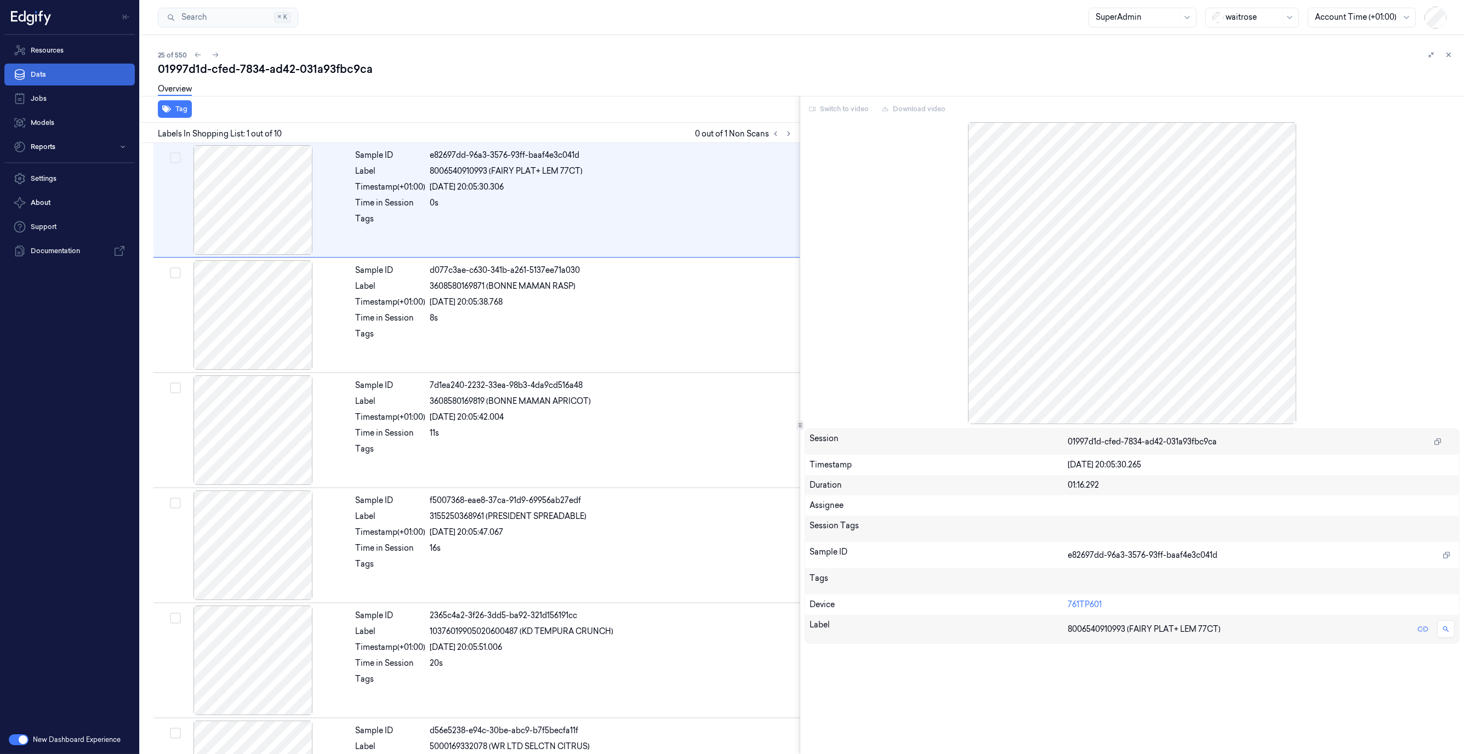
click at [79, 78] on link "Data" at bounding box center [69, 75] width 130 height 22
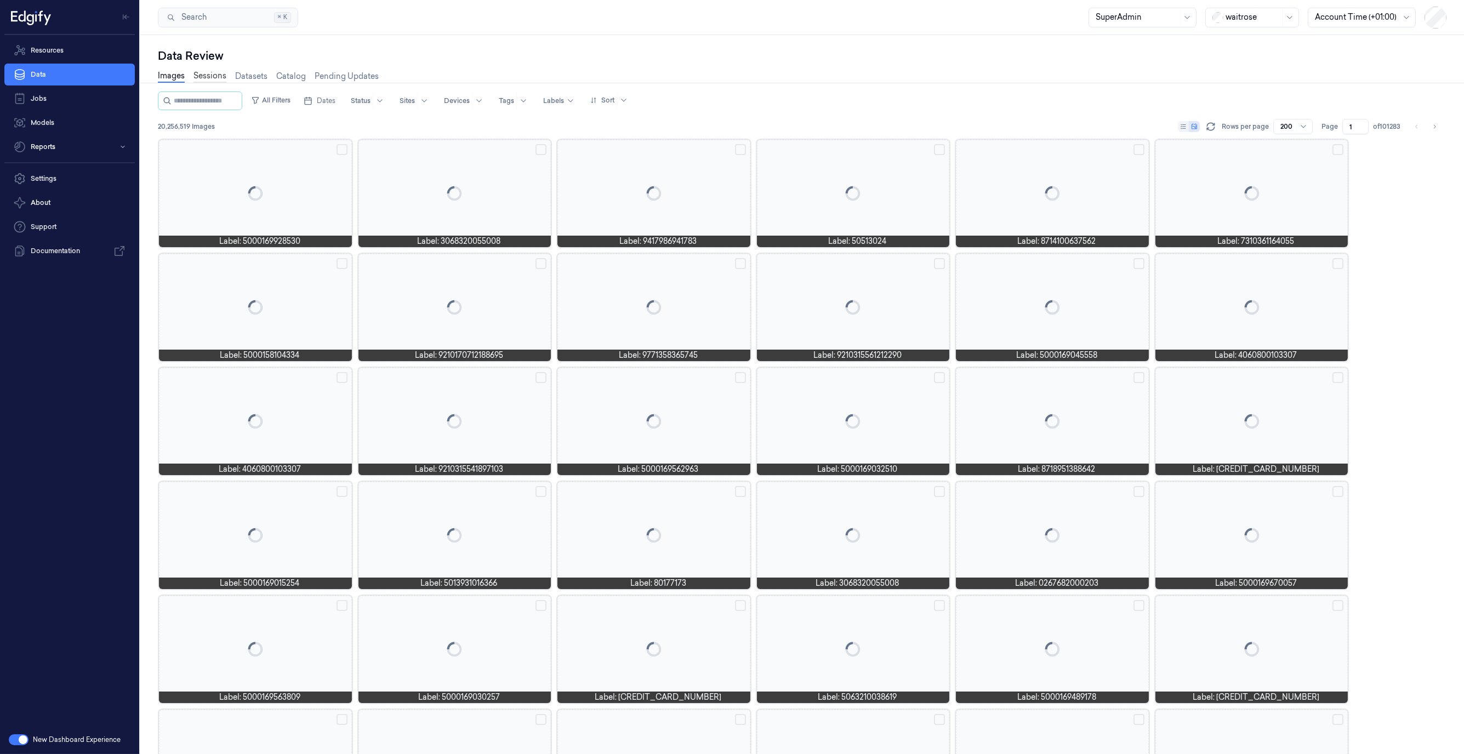
click at [217, 79] on link "Sessions" at bounding box center [210, 76] width 33 height 13
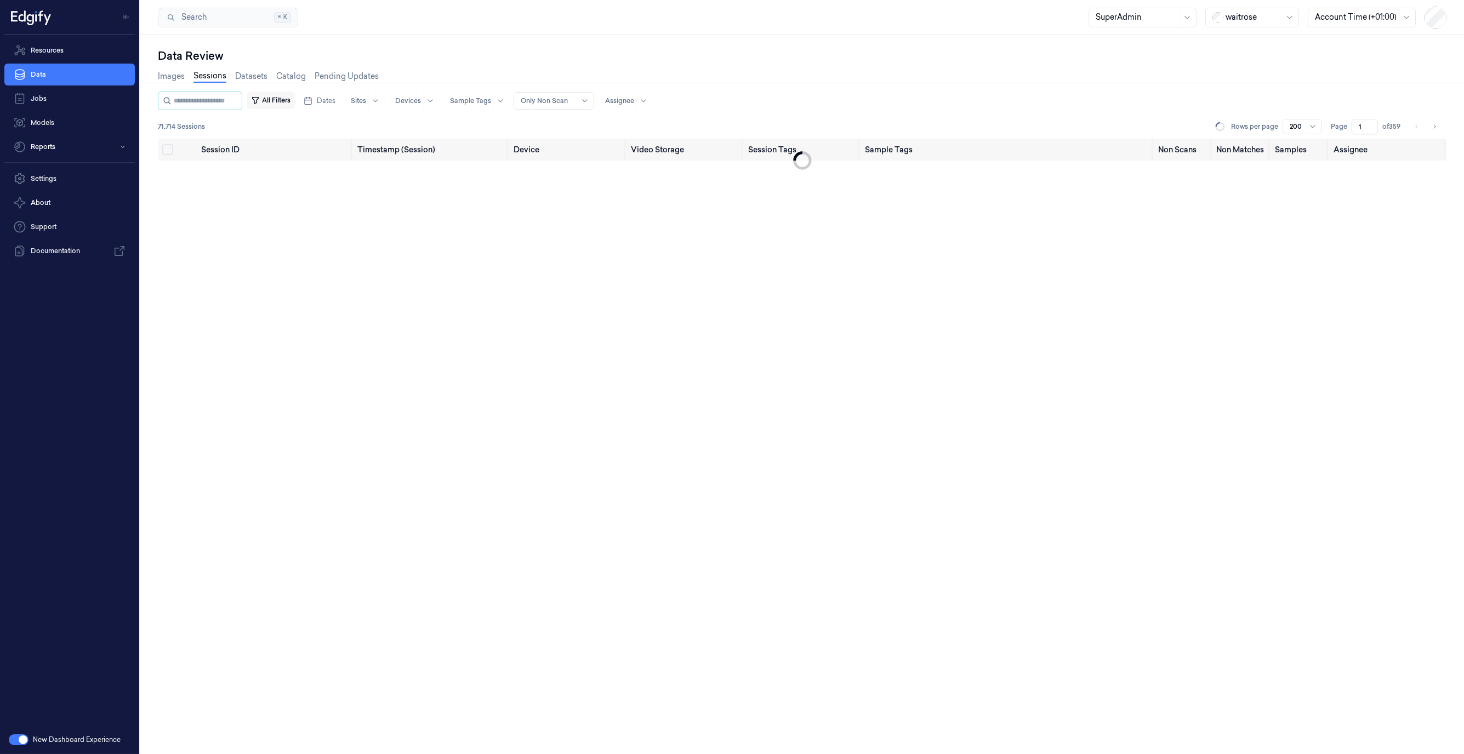
click at [295, 105] on button "All Filters" at bounding box center [271, 101] width 48 height 18
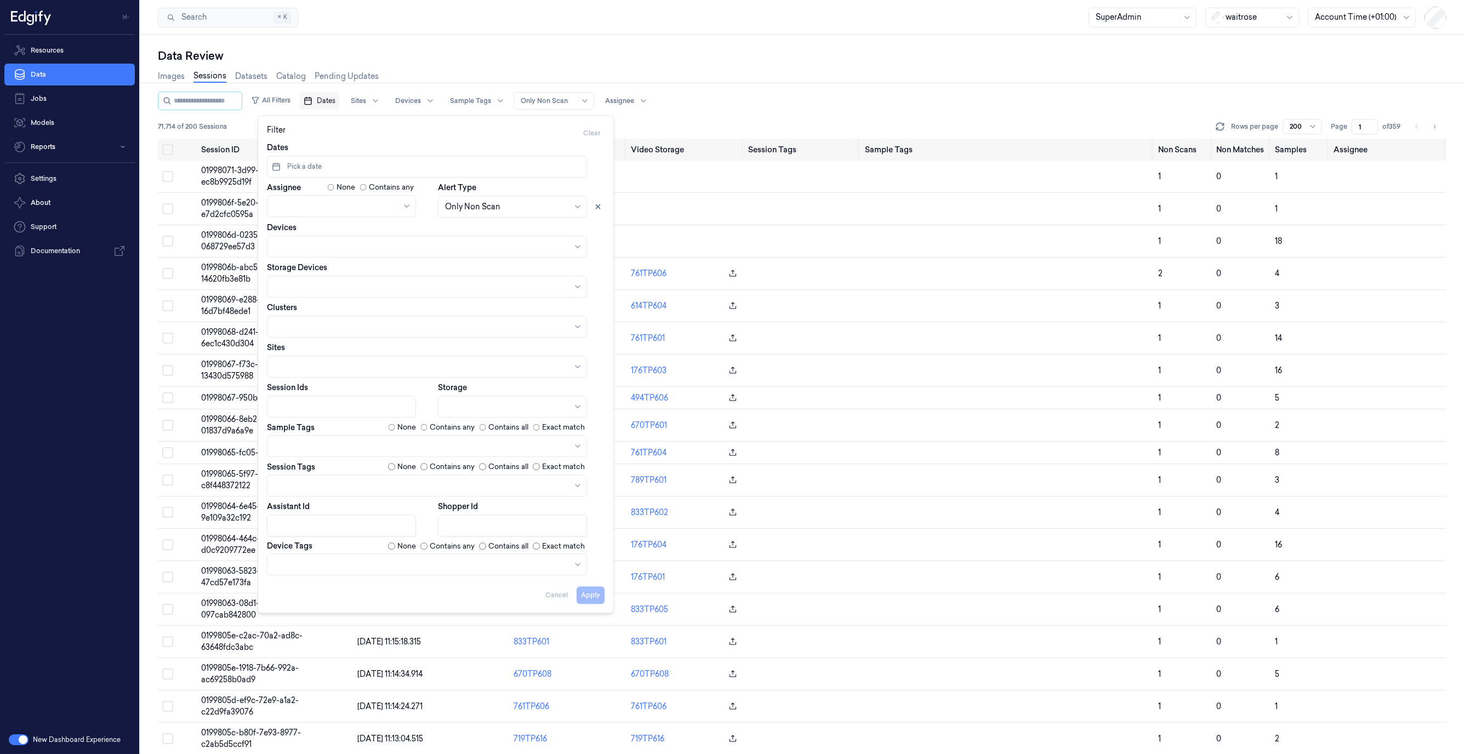
click at [326, 101] on button "Dates" at bounding box center [319, 101] width 41 height 18
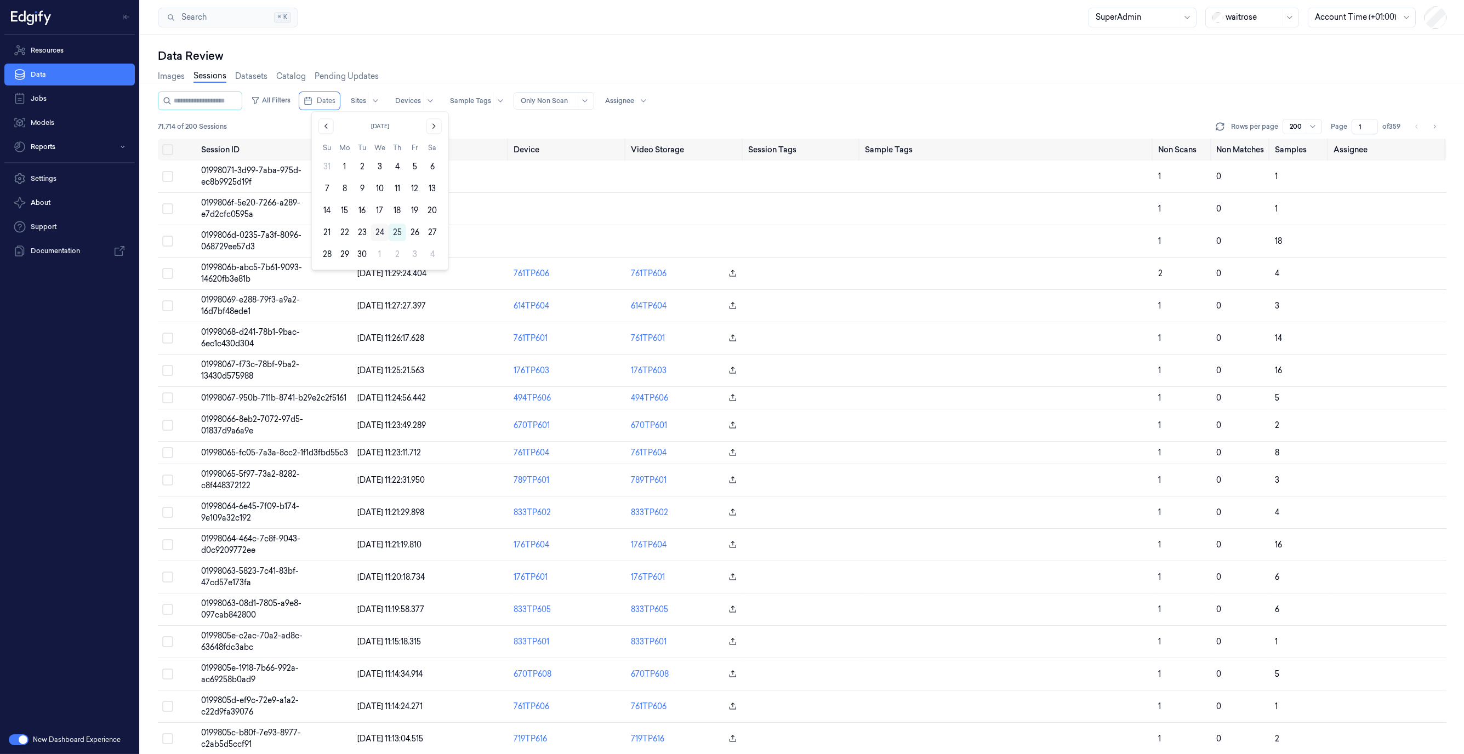
click at [384, 232] on button "24" at bounding box center [380, 233] width 18 height 18
click at [428, 45] on div "Data Review Images Sessions Datasets Catalog Pending Updates All Filters Dates …" at bounding box center [802, 394] width 1324 height 719
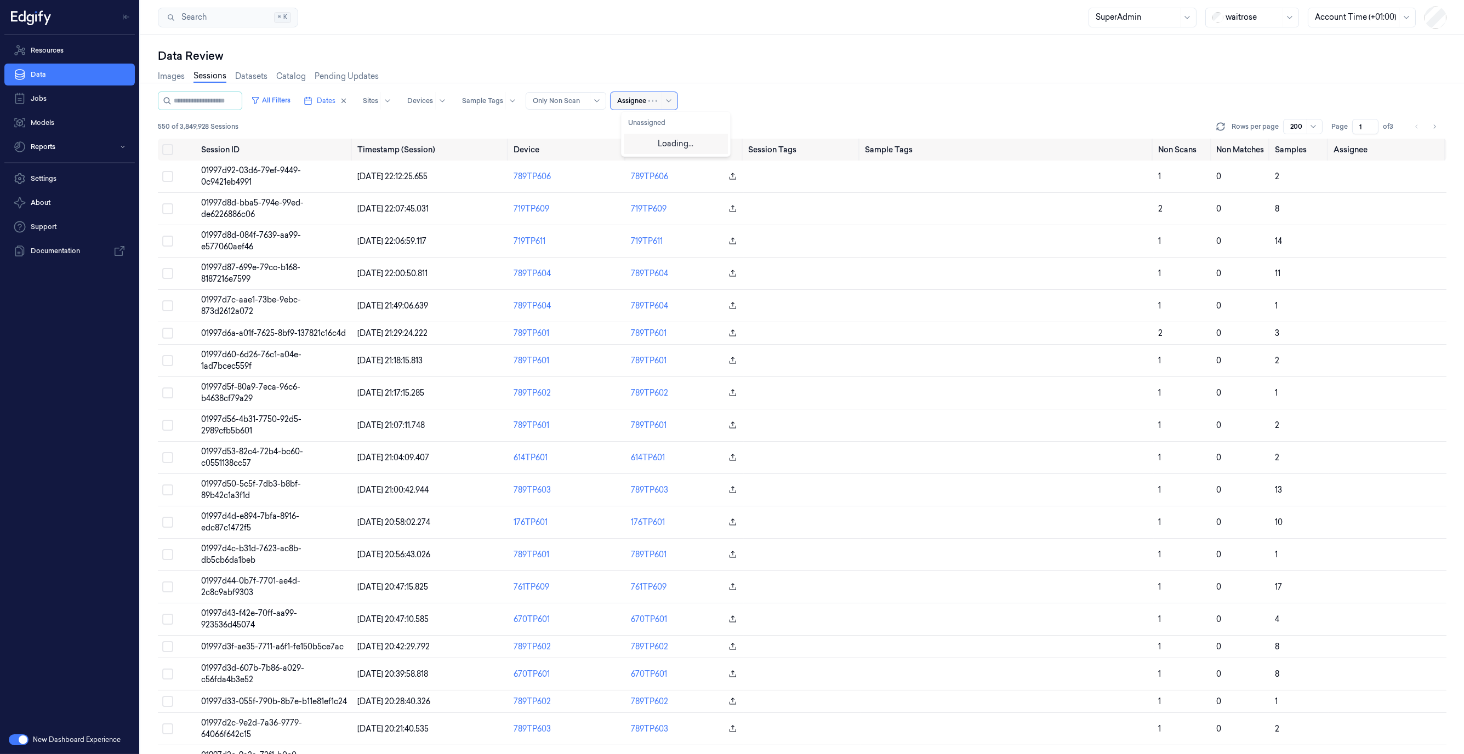
click at [661, 103] on div at bounding box center [662, 101] width 27 height 18
click at [653, 123] on button "Unassigned" at bounding box center [676, 123] width 104 height 18
click at [724, 92] on div "All Filters Dates Sites Devices Sample Tags Alert Type Only Non Scan Assignee" at bounding box center [802, 101] width 1289 height 19
click at [646, 104] on div at bounding box center [631, 101] width 29 height 10
click at [658, 125] on button "Unassigned" at bounding box center [676, 123] width 104 height 18
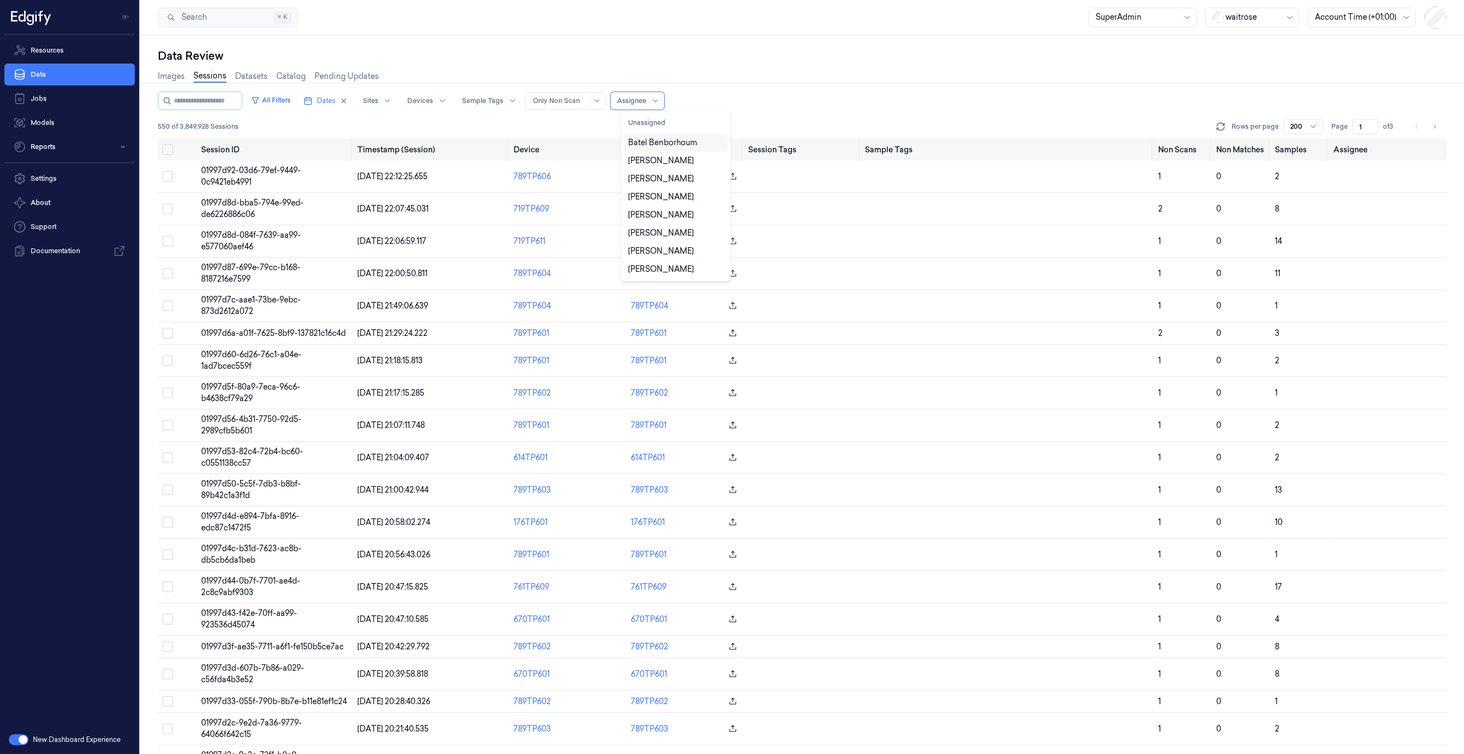
click at [666, 140] on div "Batel Benborhoum" at bounding box center [662, 143] width 69 height 12
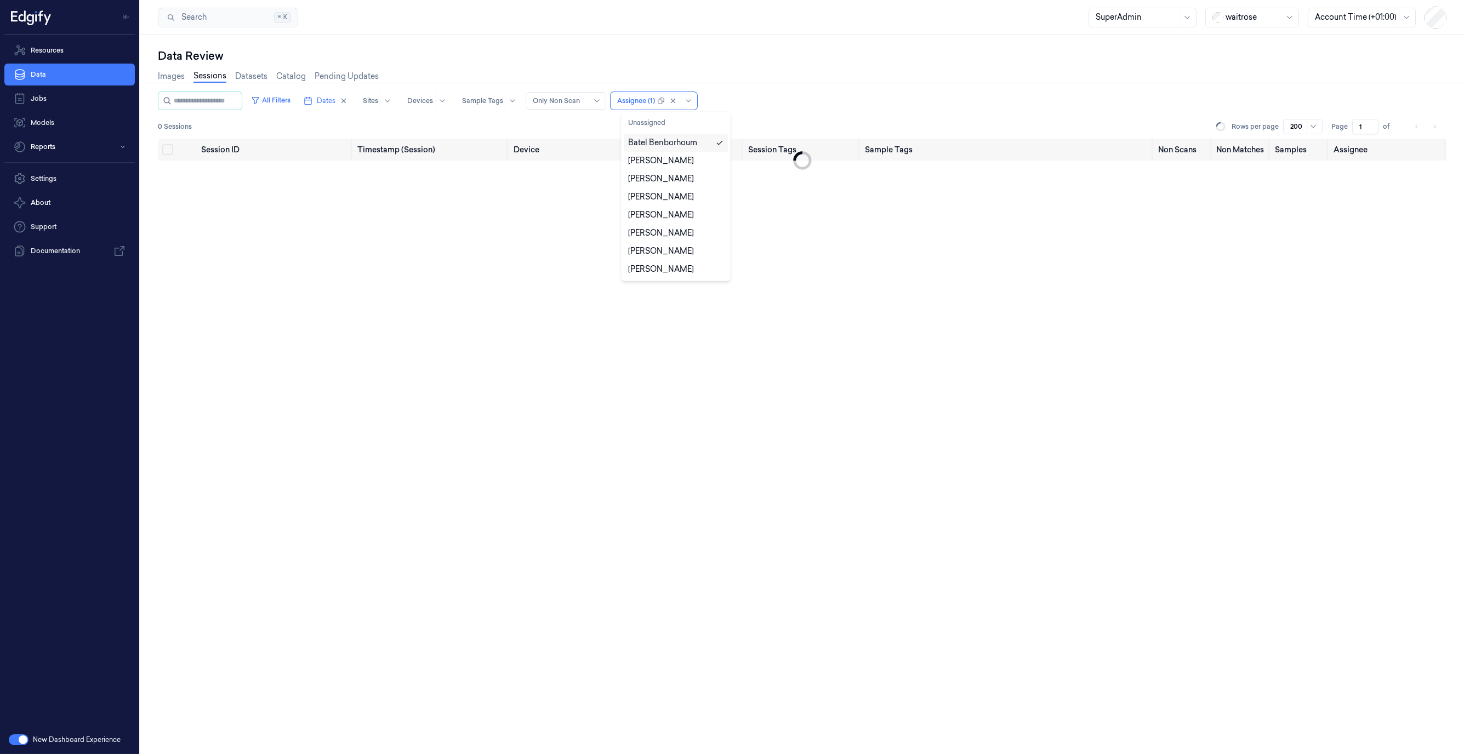
click at [659, 142] on div "Batel Benborhoum" at bounding box center [662, 143] width 69 height 12
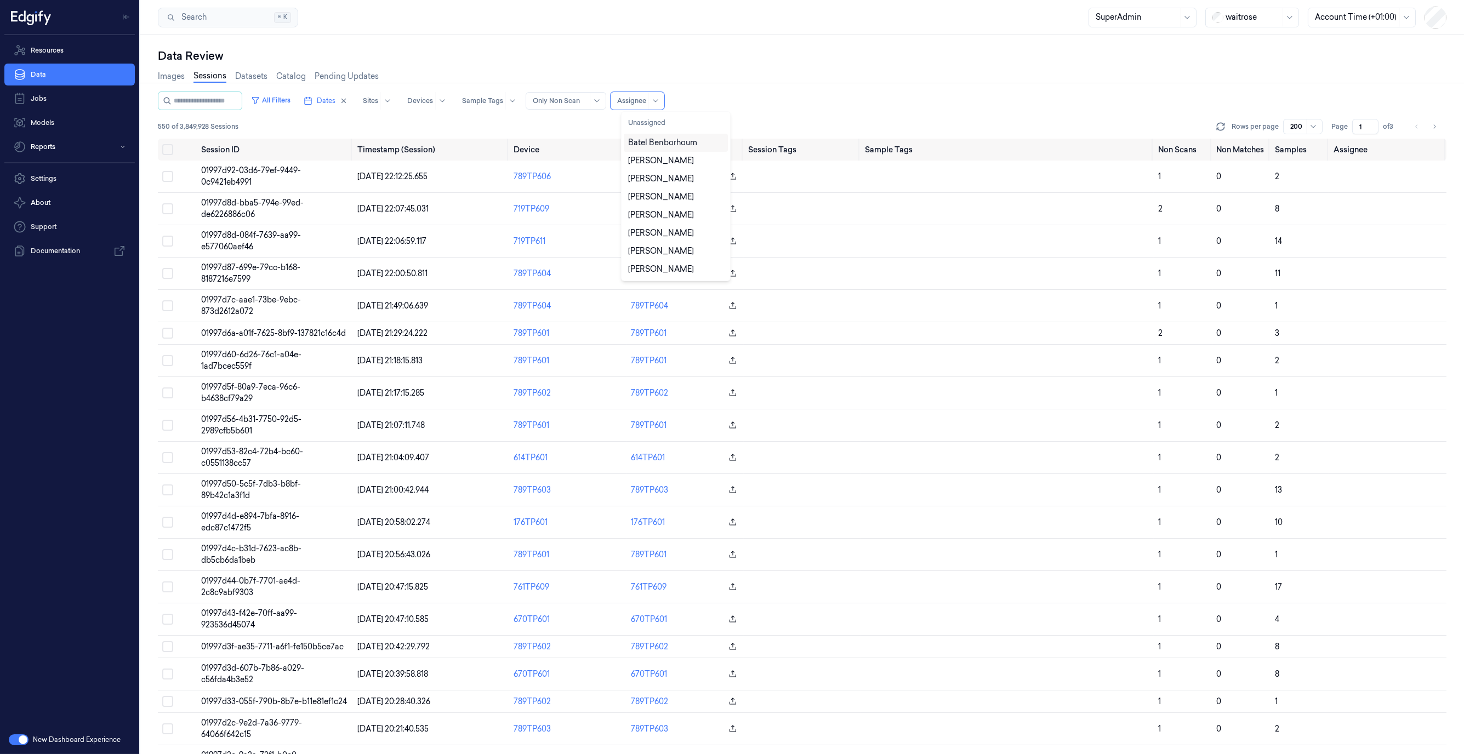
click at [695, 80] on div "Images Sessions Datasets Catalog Pending Updates" at bounding box center [802, 78] width 1289 height 28
click at [660, 103] on icon at bounding box center [655, 100] width 9 height 9
click at [660, 127] on button "Unassigned" at bounding box center [676, 123] width 104 height 18
click at [807, 64] on div "Images Sessions Datasets Catalog Pending Updates" at bounding box center [802, 78] width 1289 height 28
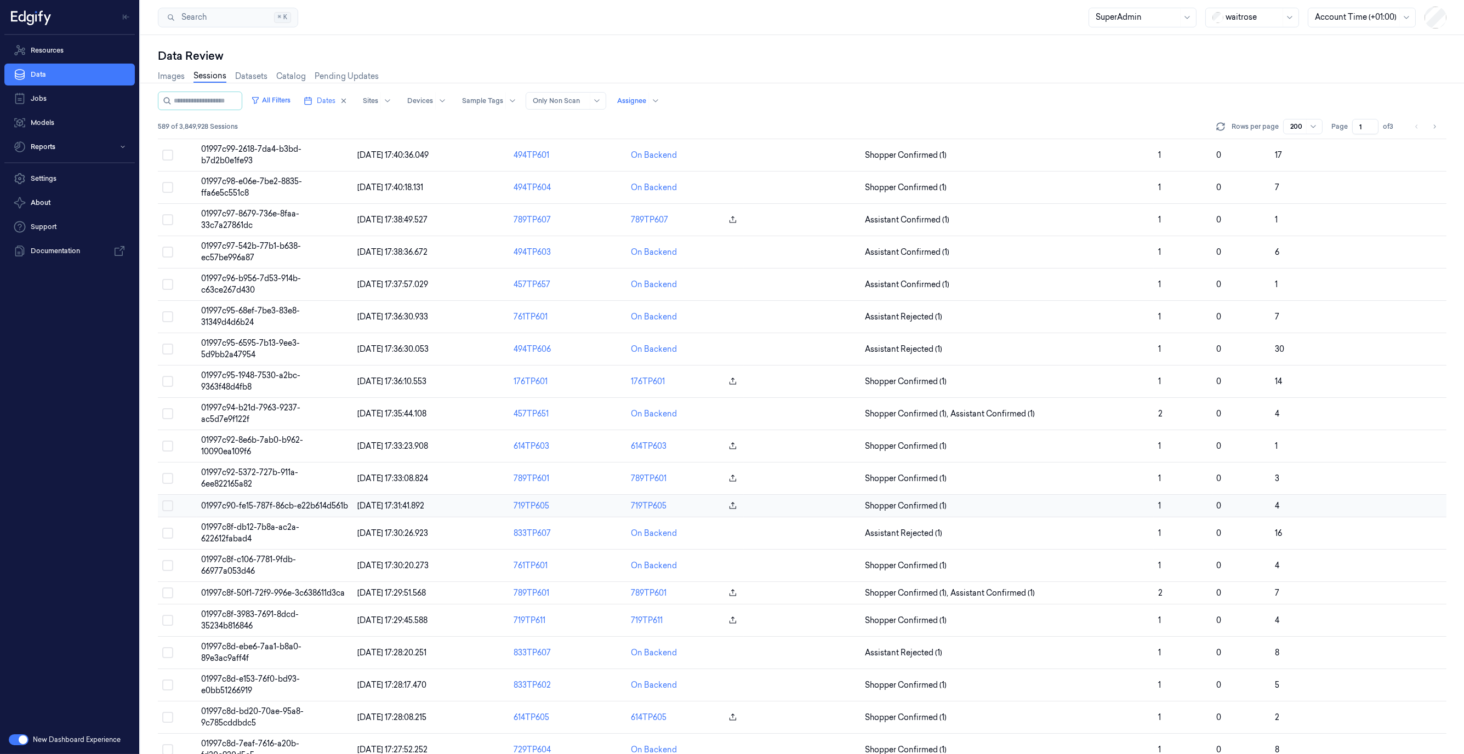
scroll to position [4371, 0]
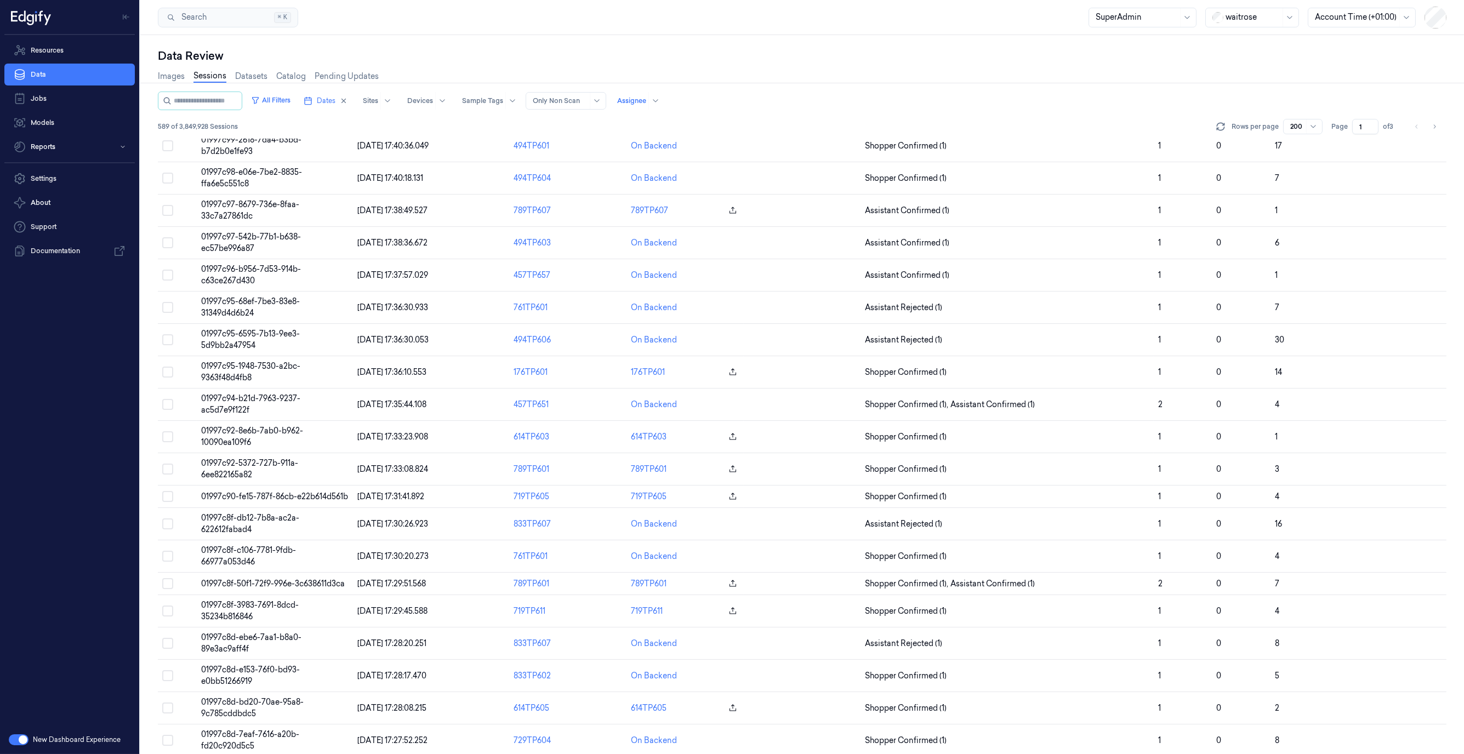
drag, startPoint x: 1446, startPoint y: 629, endPoint x: 1443, endPoint y: 656, distance: 26.5
click at [1442, 668] on div "Session ID Timestamp (Session) Device Video Storage Session Tags Sample Tags No…" at bounding box center [802, 447] width 1289 height 616
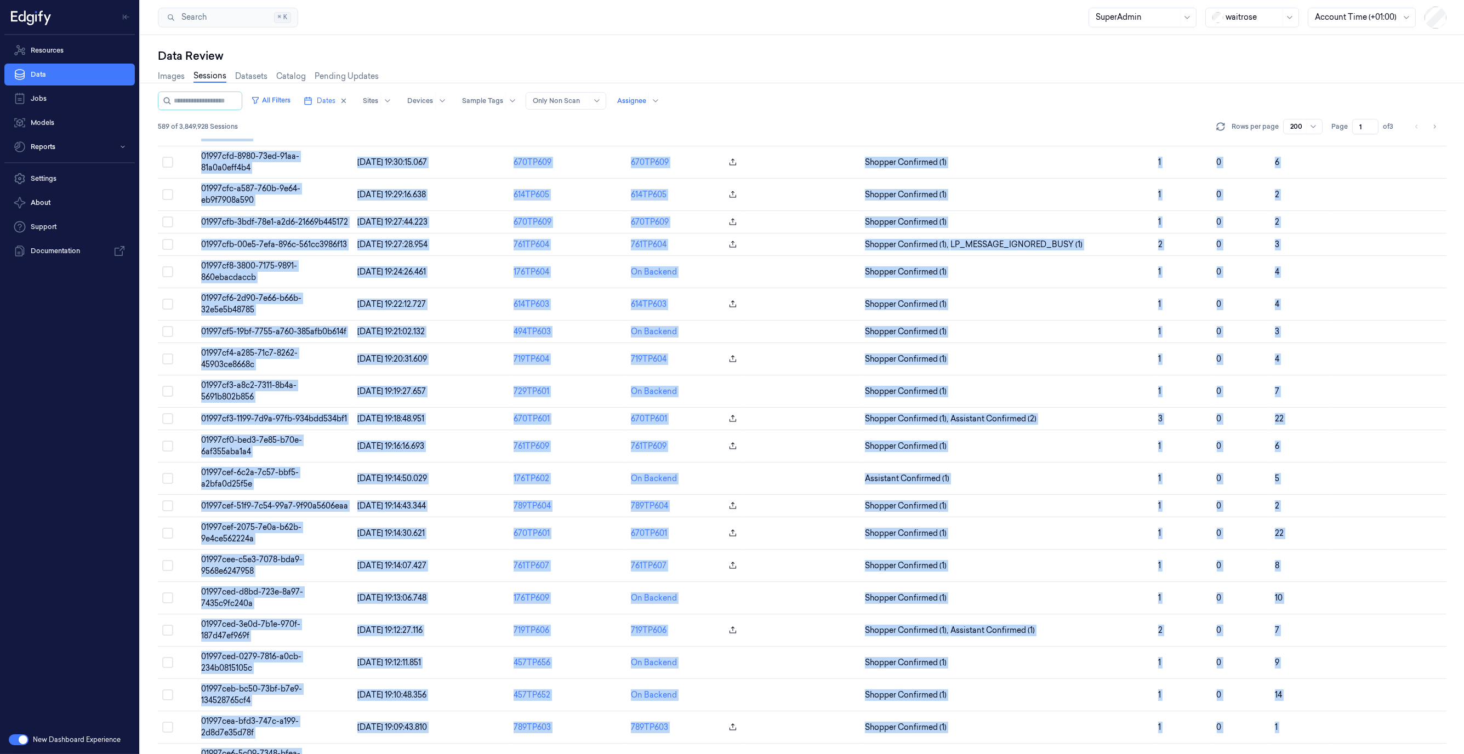
scroll to position [1164, 0]
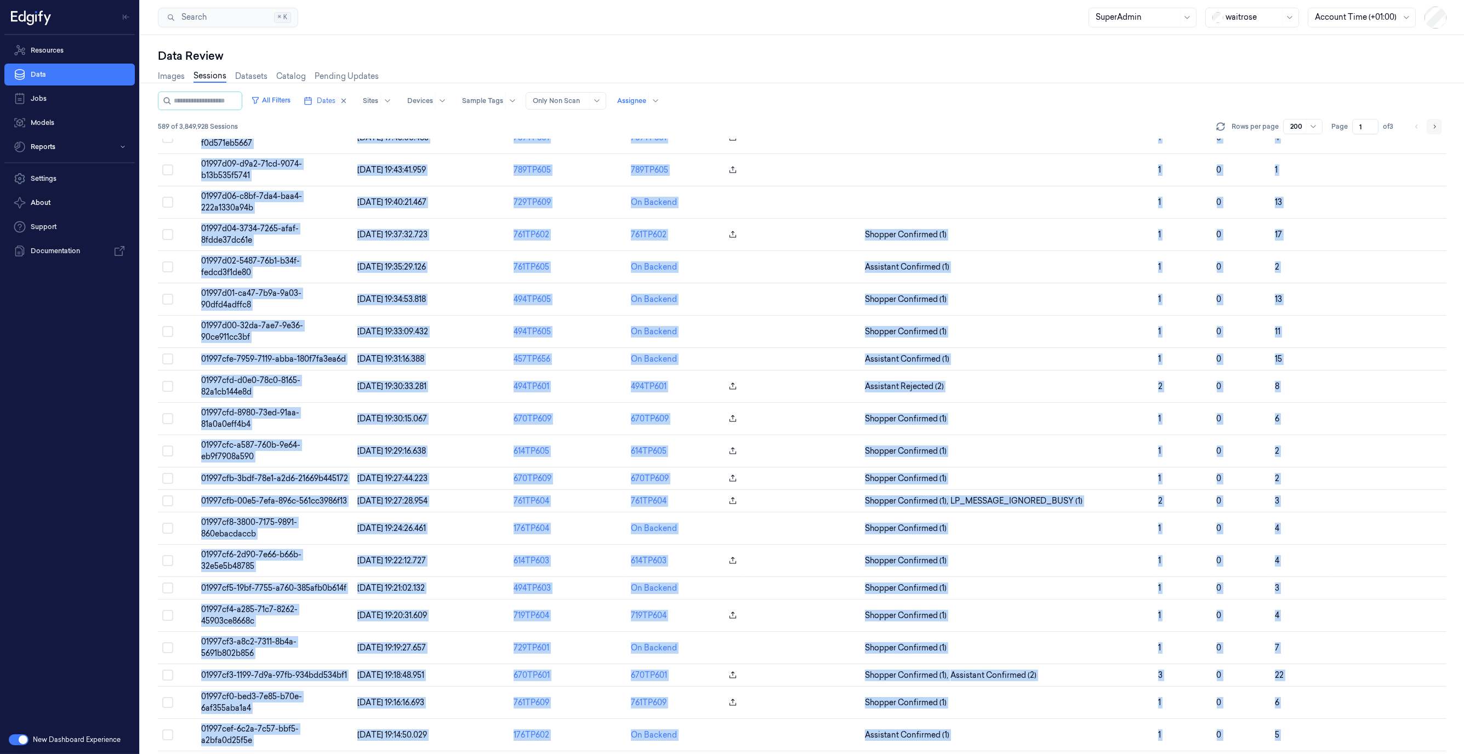
click at [1429, 126] on button "Go to next page" at bounding box center [1434, 126] width 15 height 15
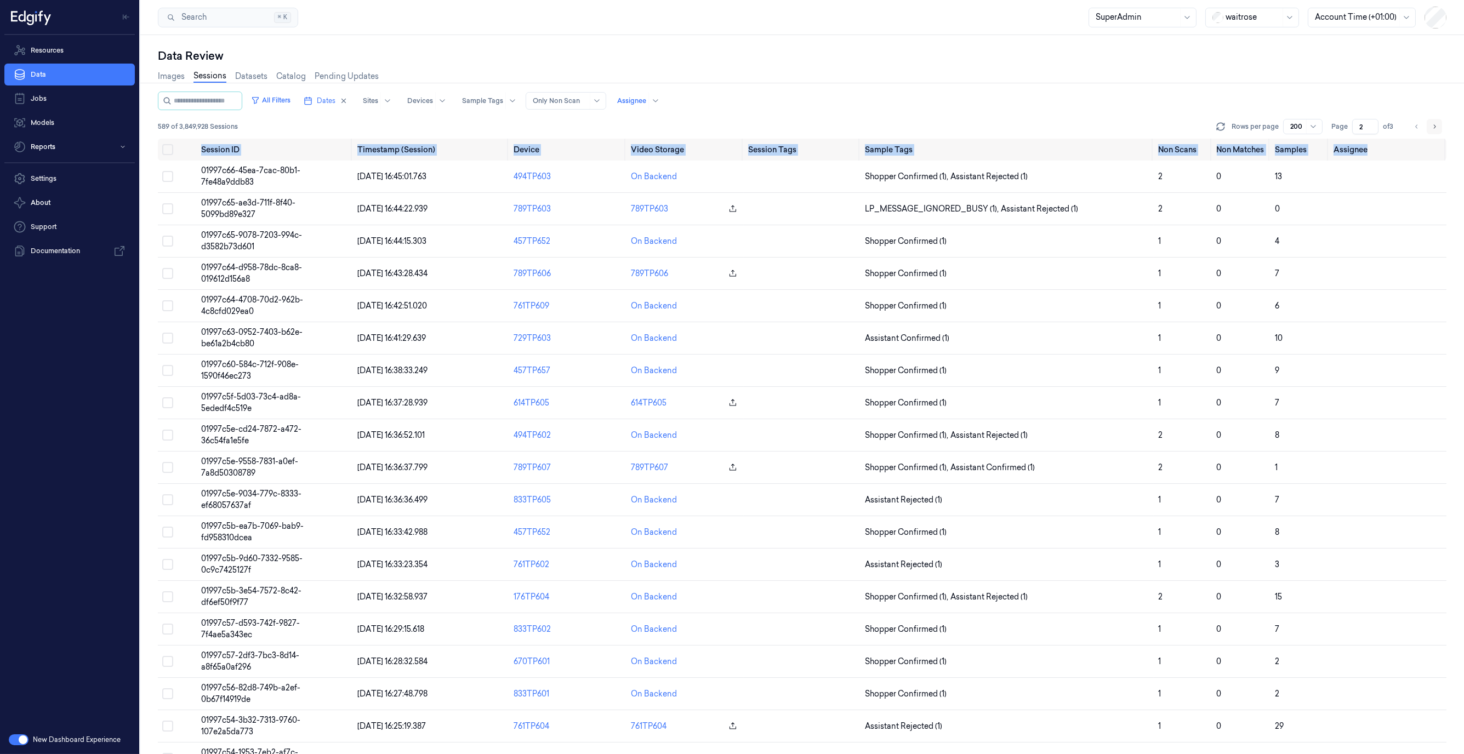
click at [1429, 126] on button "Go to next page" at bounding box center [1434, 126] width 15 height 15
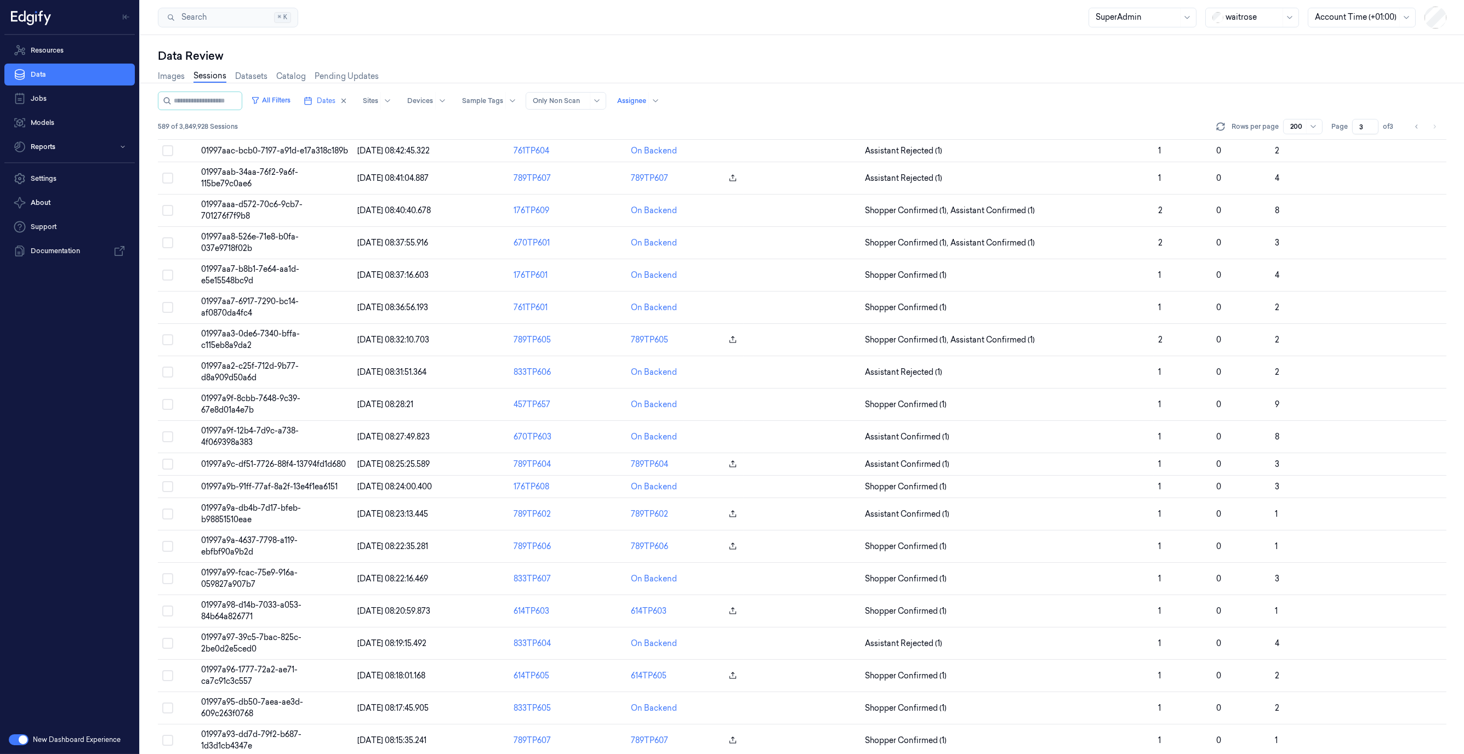
scroll to position [5152, 0]
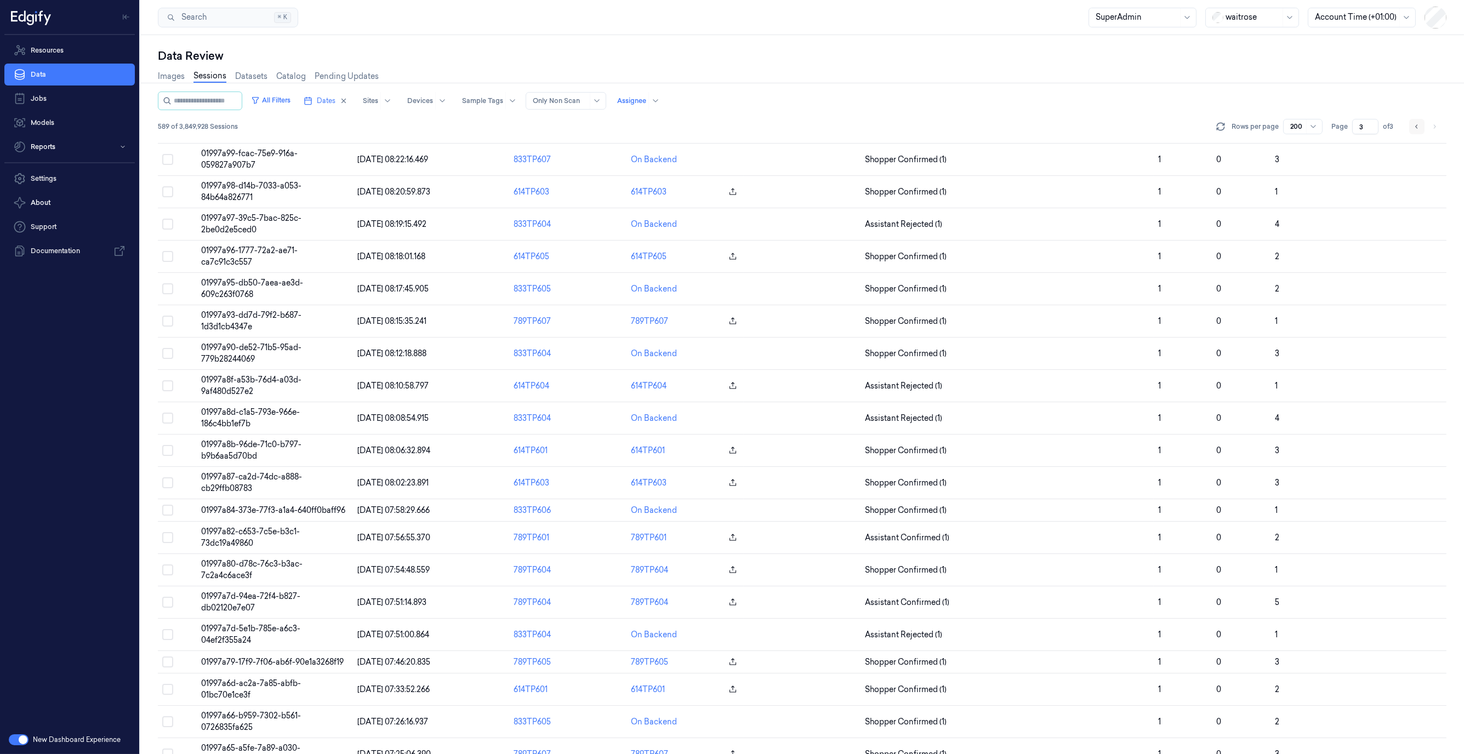
click at [1415, 128] on icon "Go to previous page" at bounding box center [1417, 126] width 7 height 9
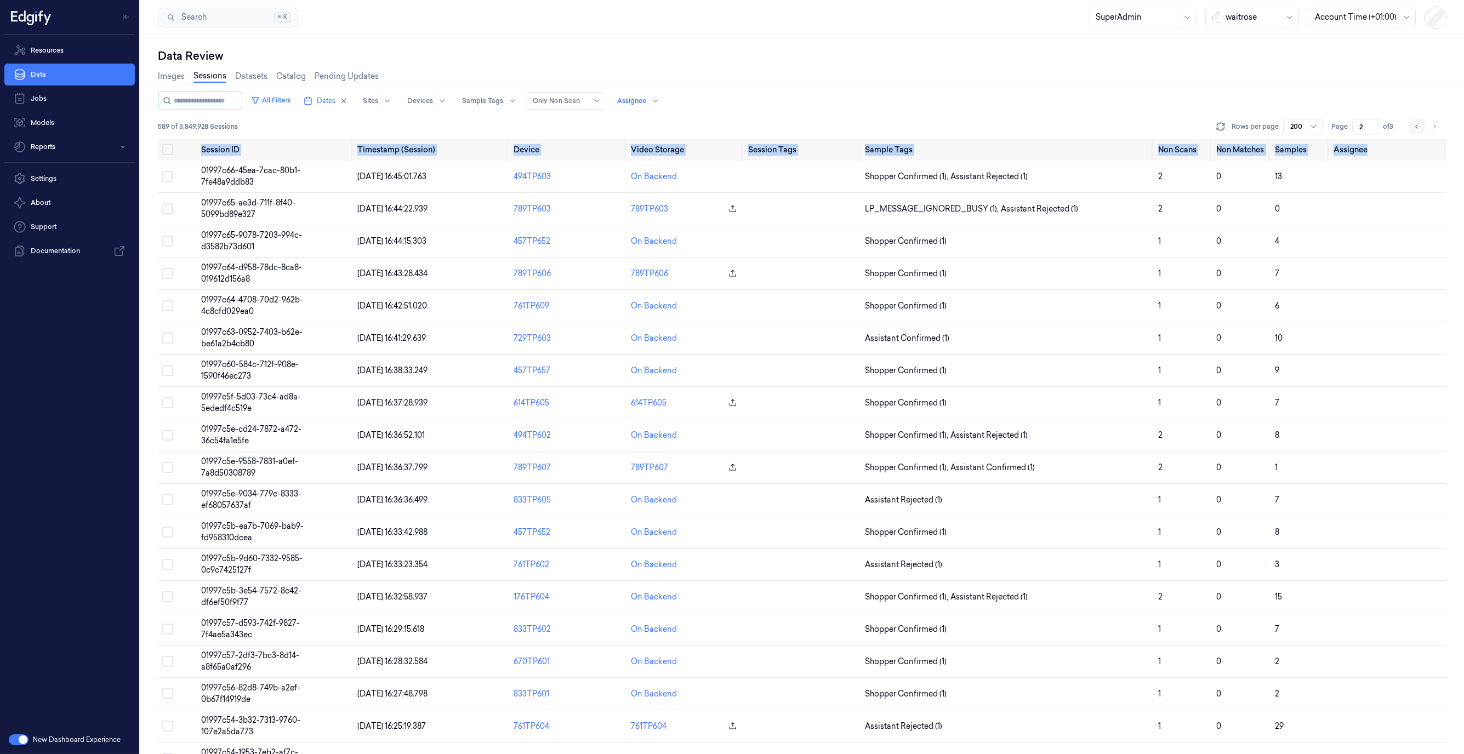
click at [1415, 128] on icon "Go to previous page" at bounding box center [1417, 126] width 7 height 9
type input "1"
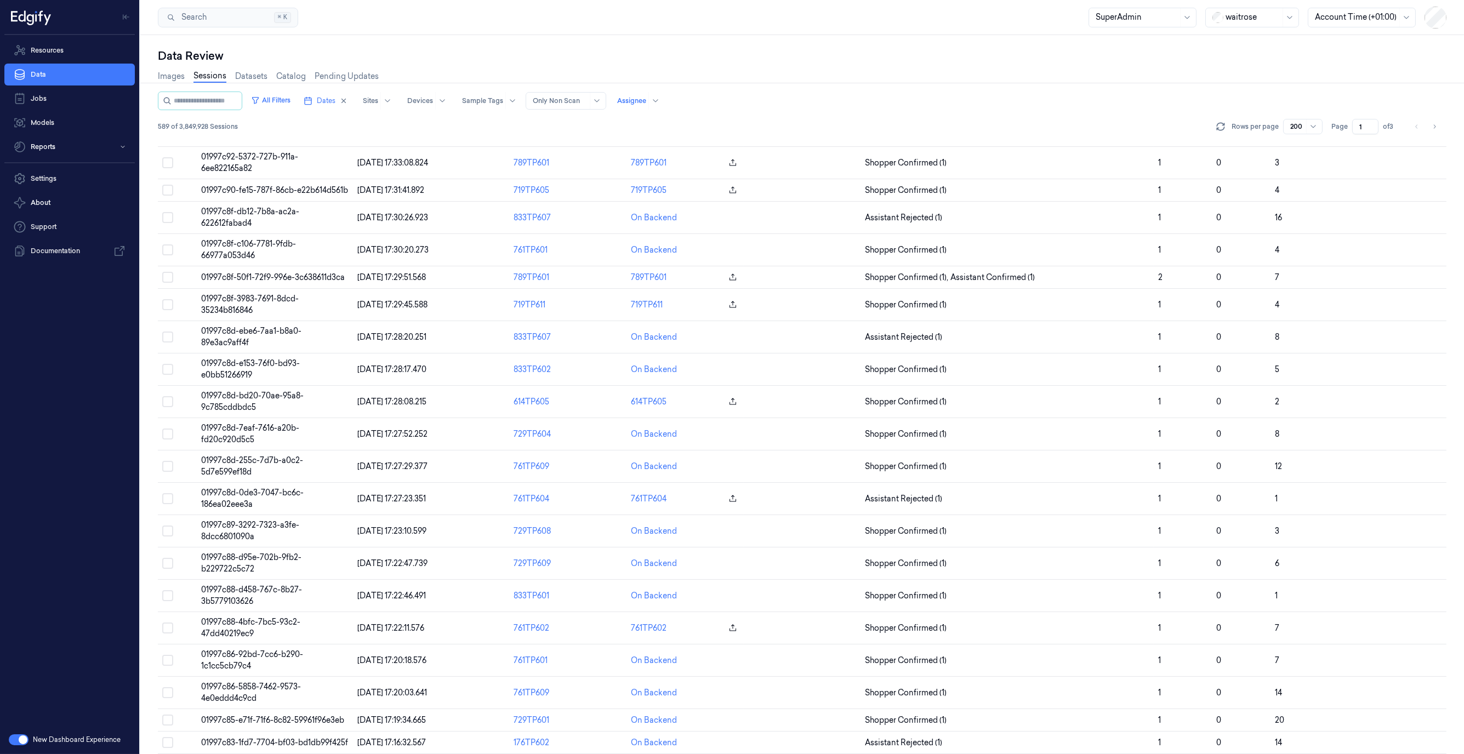
scroll to position [5554, 0]
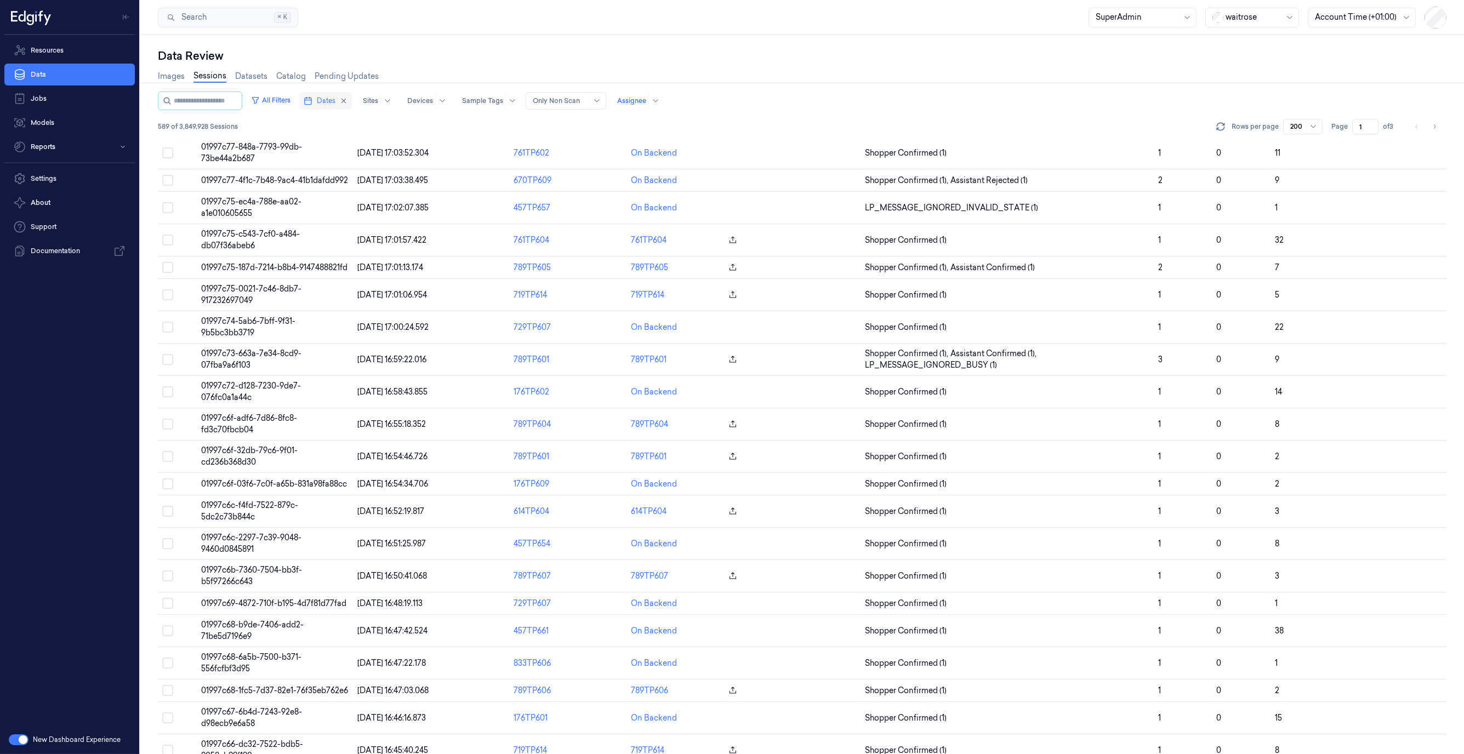
click at [312, 103] on icon "button" at bounding box center [308, 100] width 9 height 9
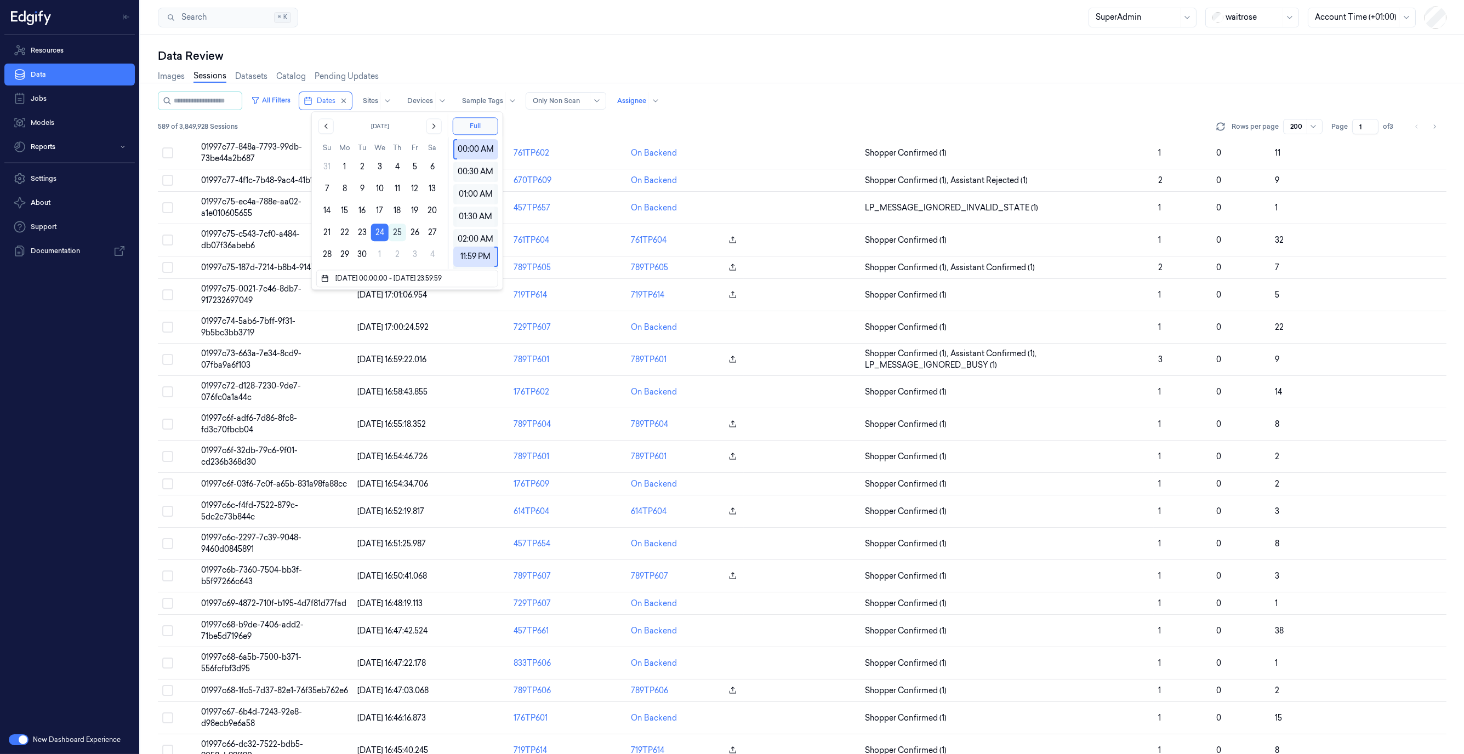
click at [391, 79] on div "Images Sessions Datasets Catalog Pending Updates" at bounding box center [802, 78] width 1289 height 28
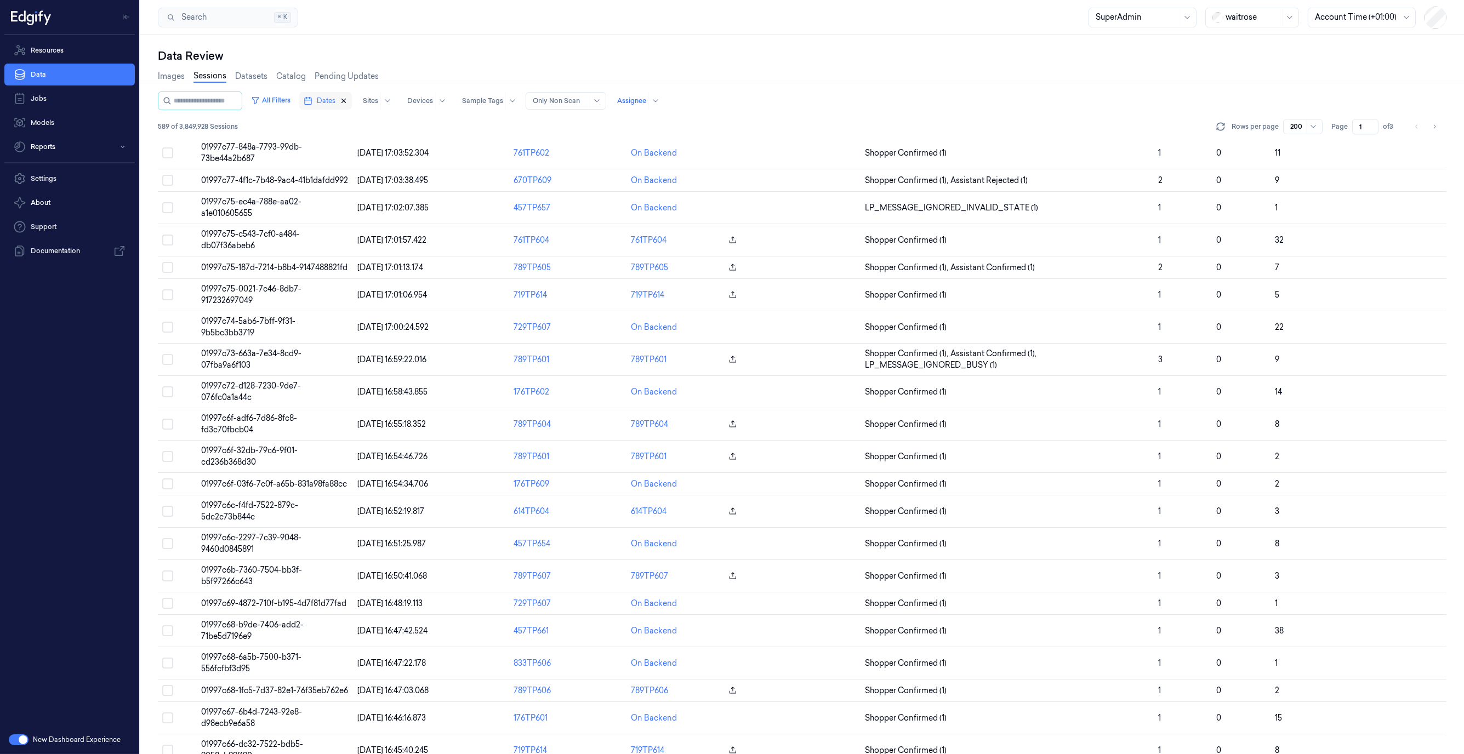
click at [348, 103] on icon "button" at bounding box center [344, 101] width 8 height 8
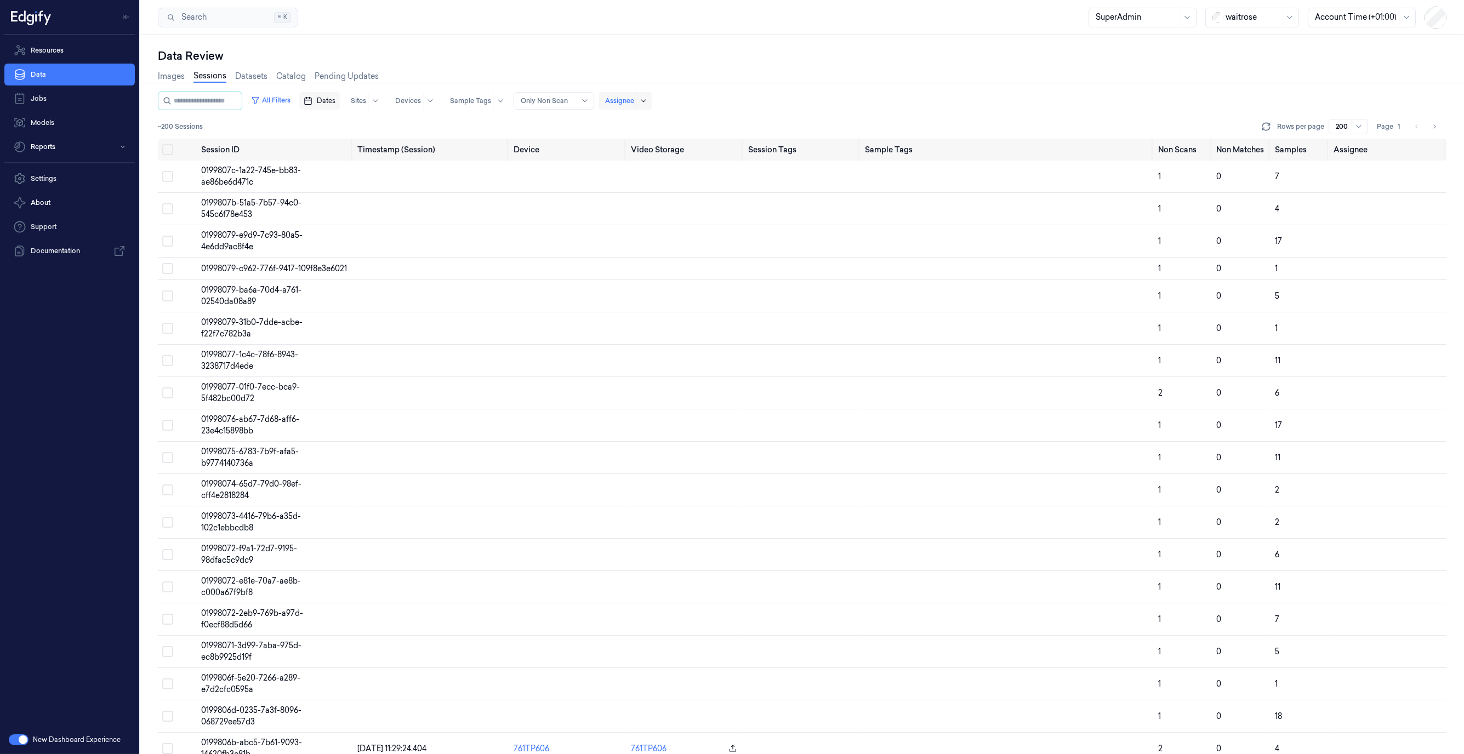
click at [648, 103] on icon at bounding box center [643, 100] width 9 height 9
click at [653, 122] on button "Unassigned" at bounding box center [664, 123] width 104 height 18
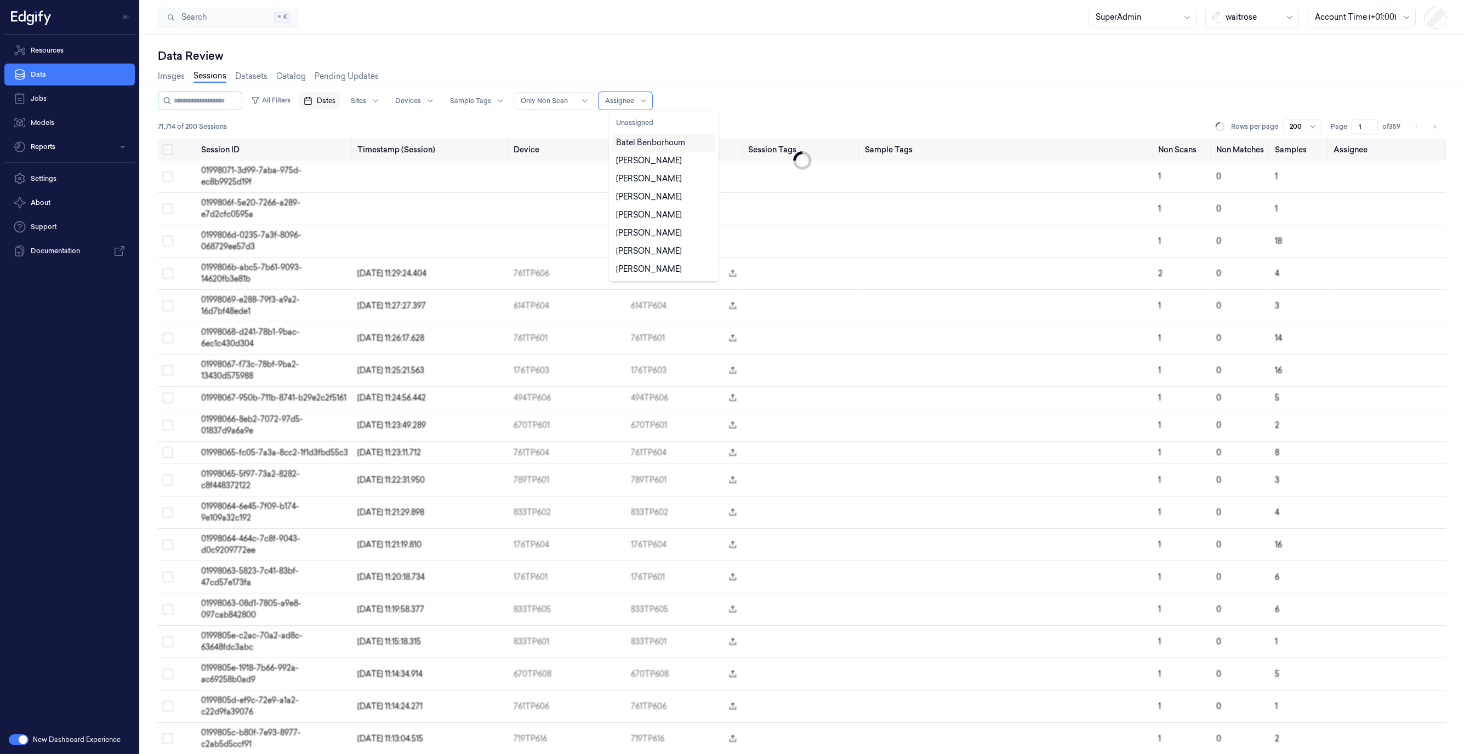
click at [759, 41] on div "Data Review Images Sessions Datasets Catalog Pending Updates All Filters Dates …" at bounding box center [802, 394] width 1324 height 719
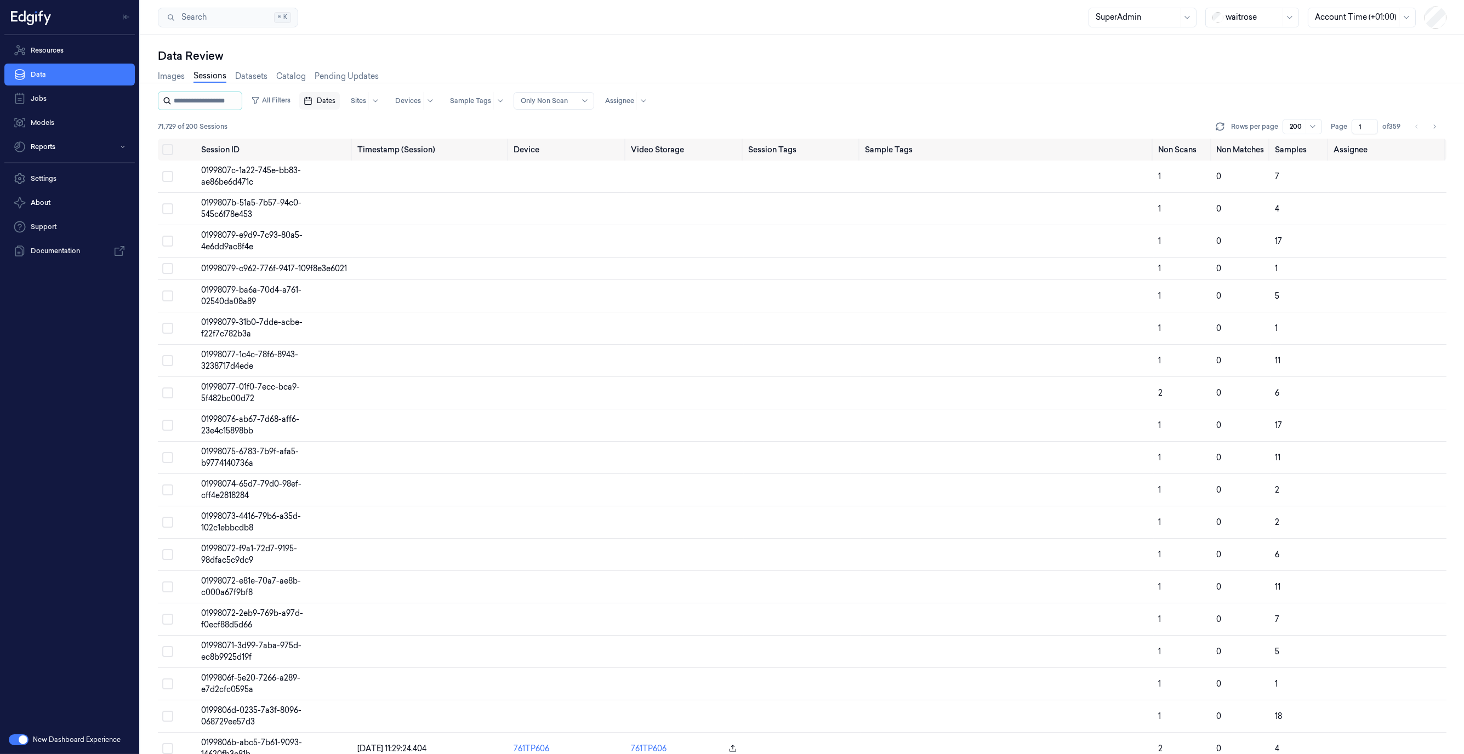
click at [234, 106] on input "string" at bounding box center [207, 101] width 66 height 18
click at [275, 107] on button "All Filters" at bounding box center [271, 101] width 48 height 18
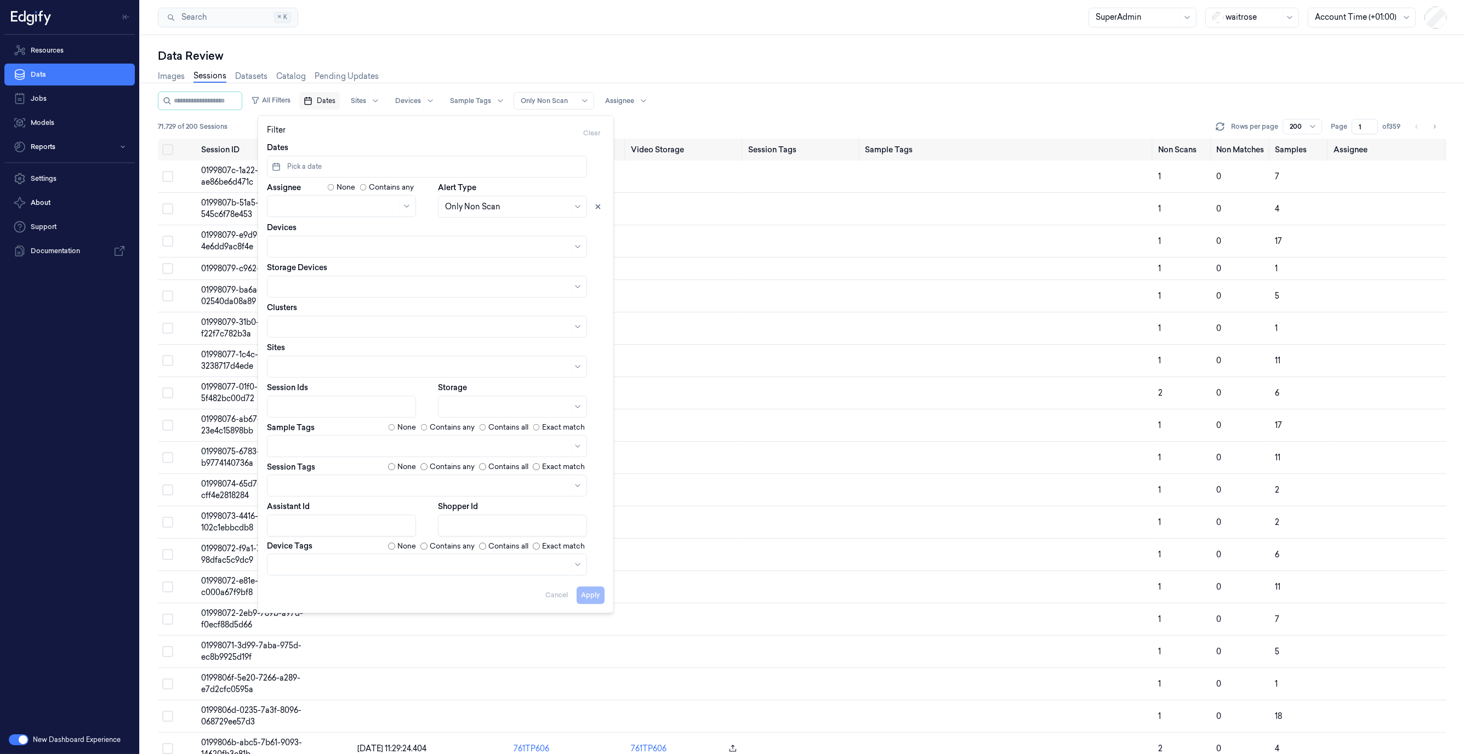
click at [340, 169] on button "Pick a date" at bounding box center [427, 167] width 320 height 22
click at [334, 299] on button "24" at bounding box center [336, 301] width 18 height 18
type input "24/09/2025 00:00:00 - 24/09/2025 23:59:59"
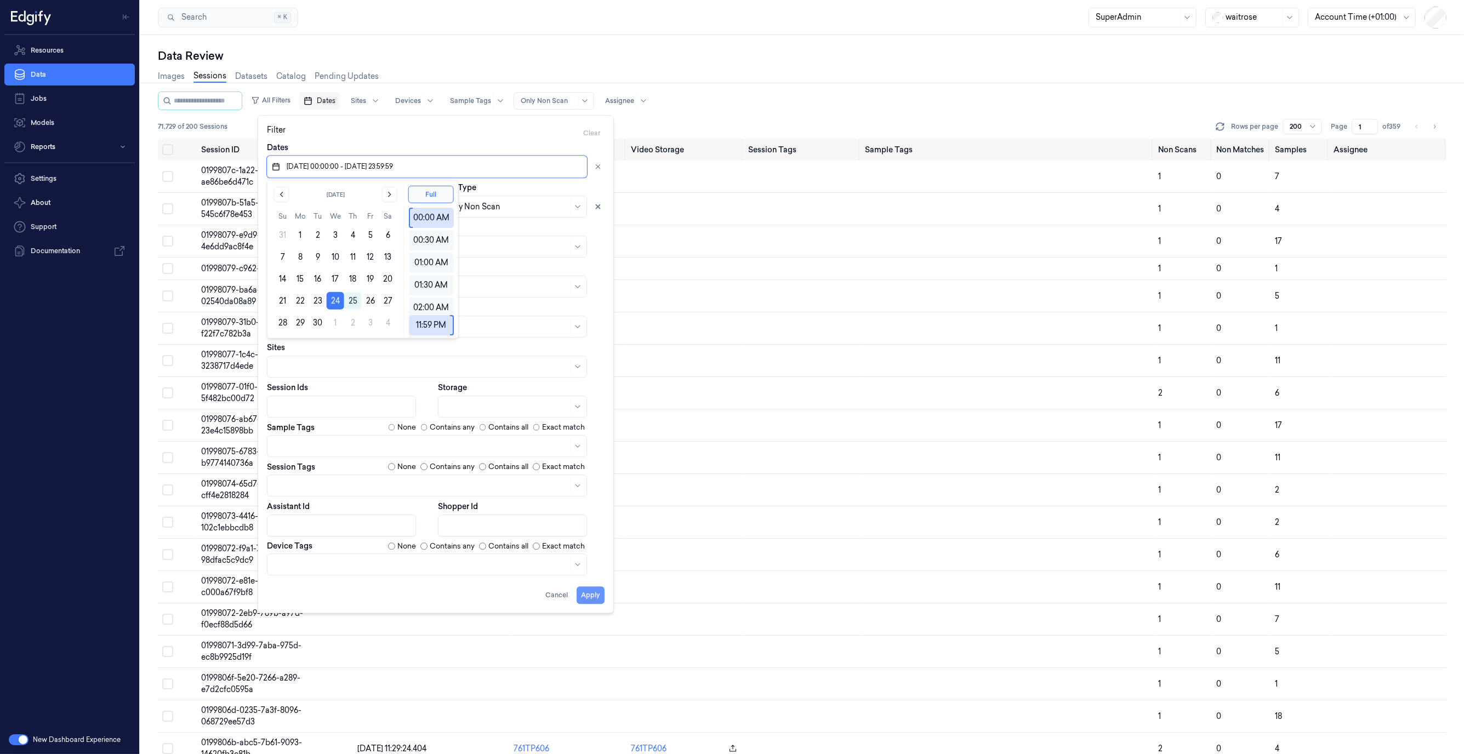
click at [595, 595] on button "Apply" at bounding box center [591, 596] width 28 height 18
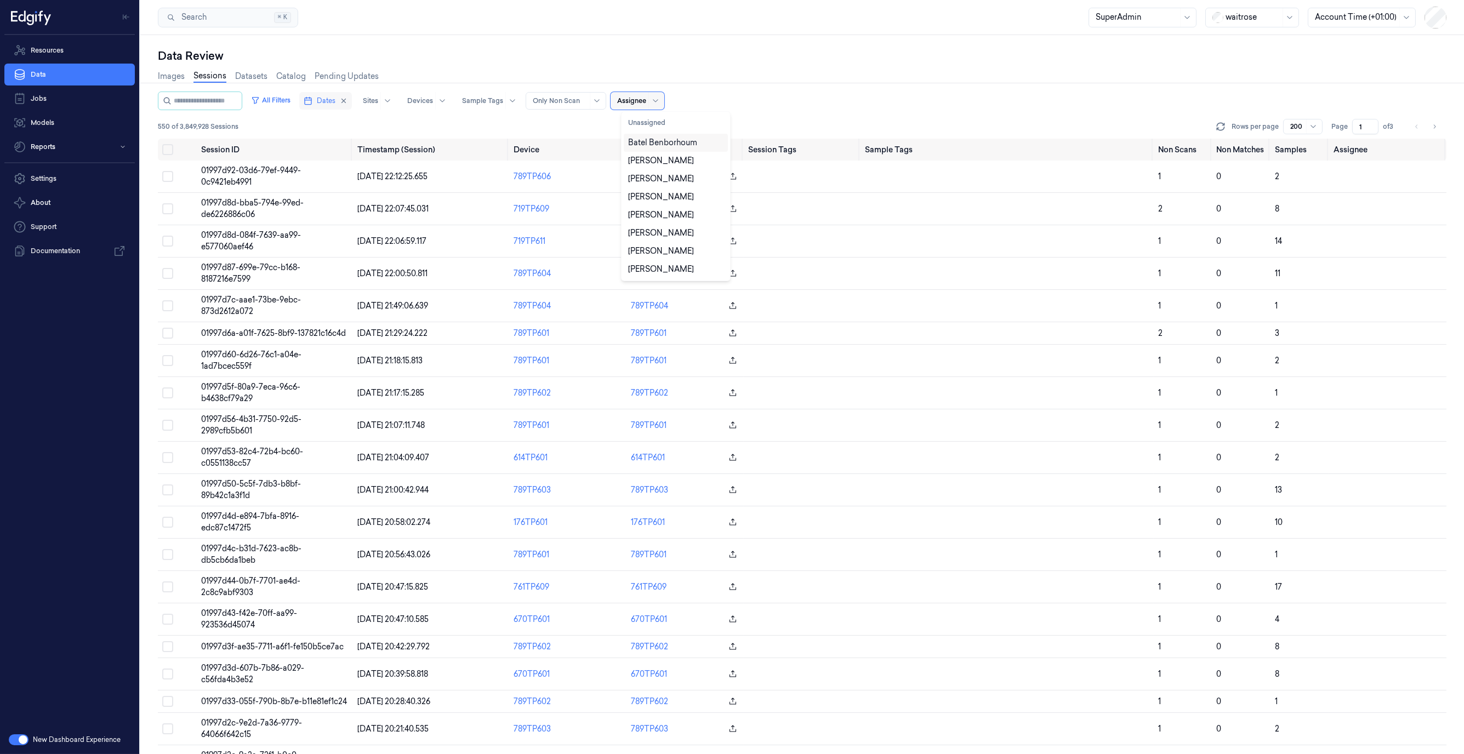
click at [646, 104] on div at bounding box center [631, 101] width 29 height 10
click at [657, 124] on button "Unassigned" at bounding box center [676, 123] width 104 height 18
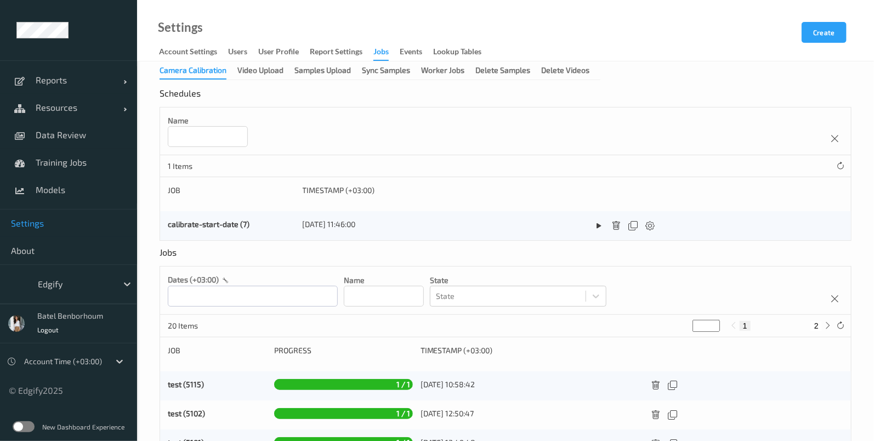
click at [23, 429] on label at bounding box center [24, 426] width 22 height 11
